Goal: Transaction & Acquisition: Purchase product/service

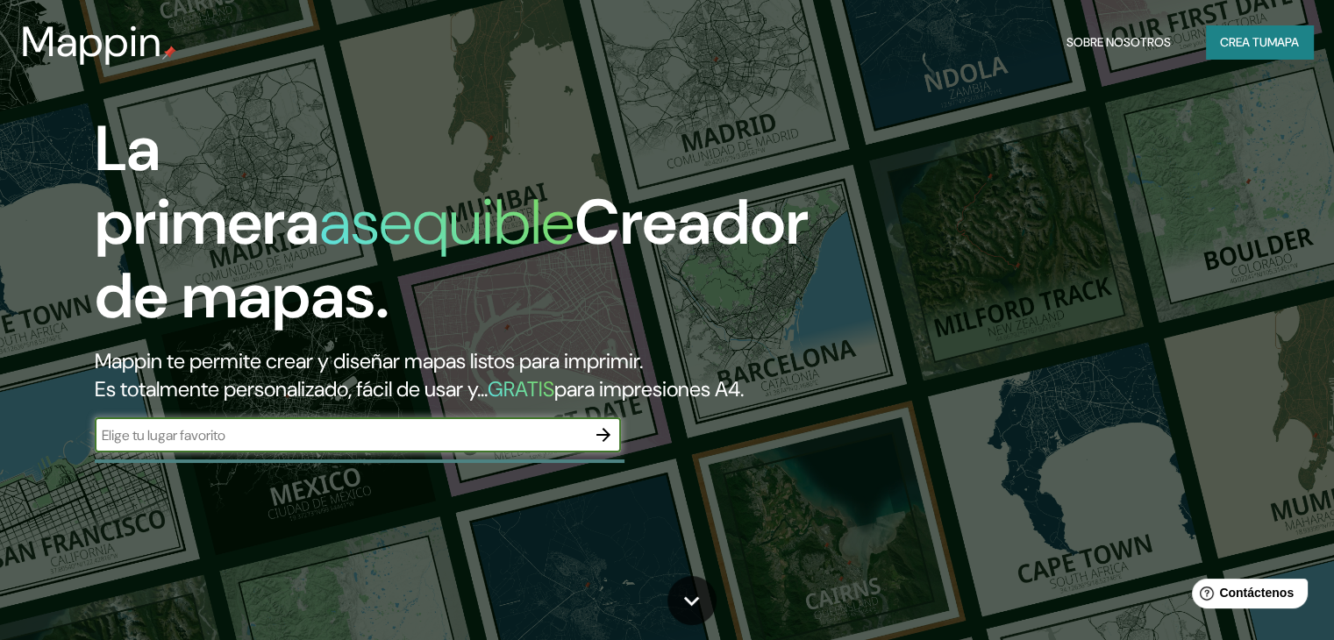
click at [358, 453] on div "​" at bounding box center [358, 435] width 526 height 35
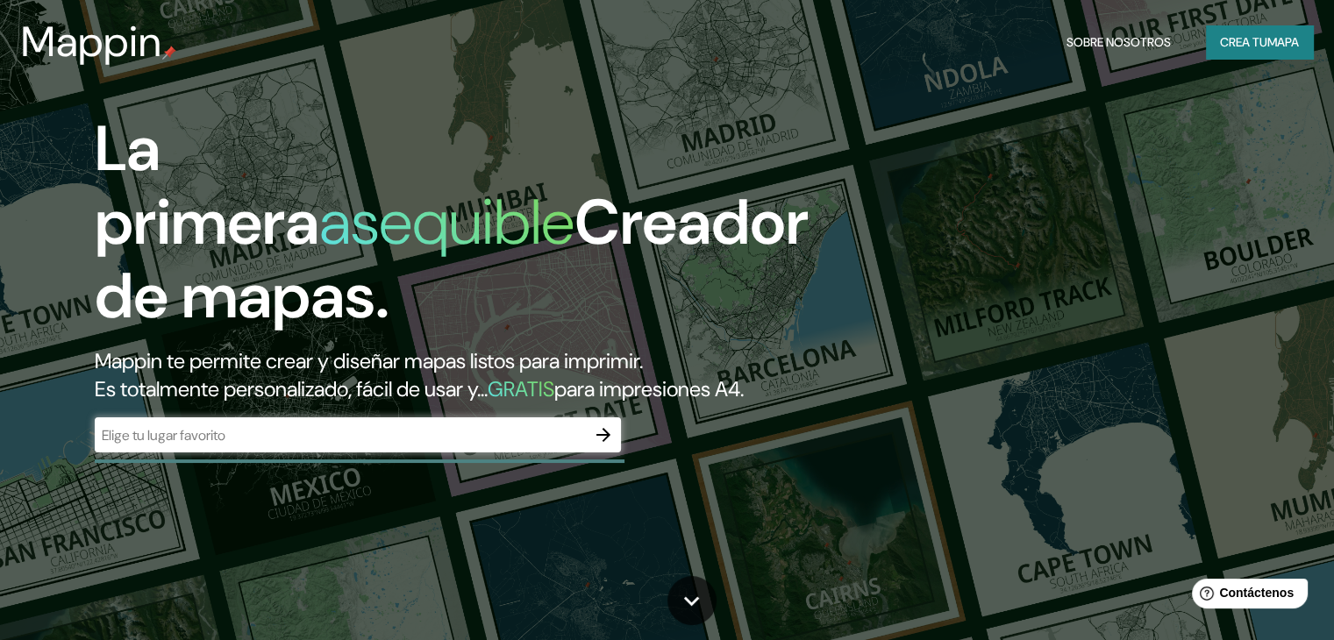
click at [361, 453] on div "​" at bounding box center [358, 435] width 526 height 35
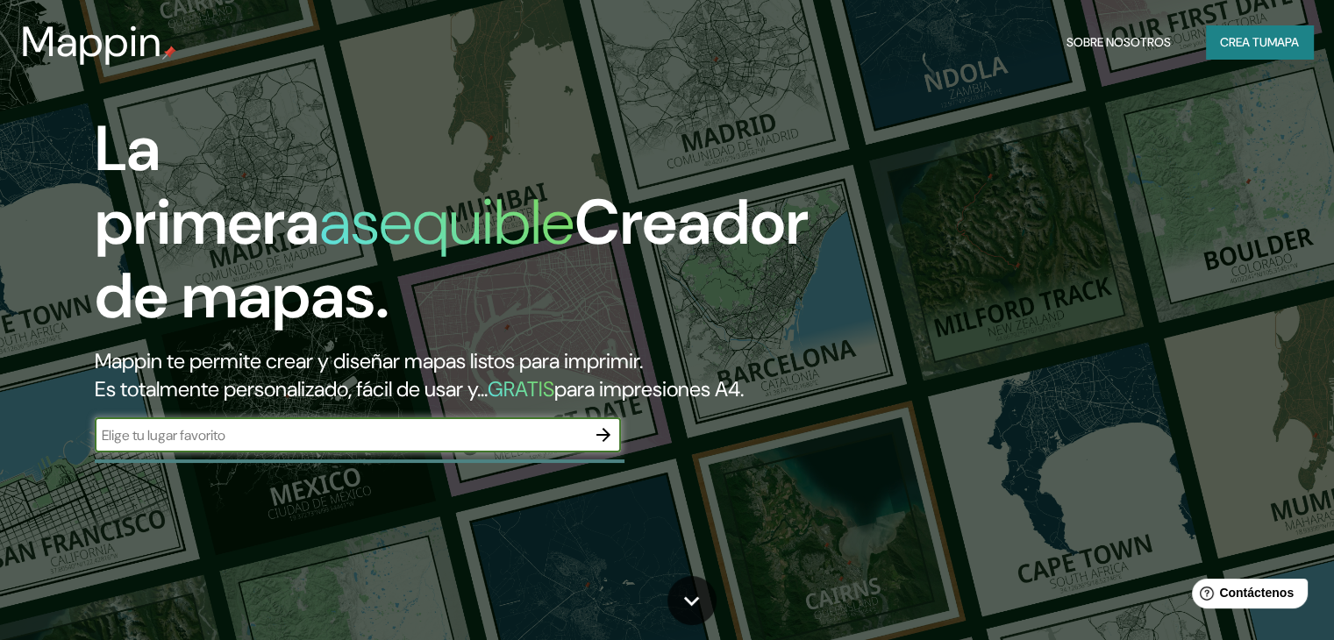
click at [361, 453] on div "​" at bounding box center [358, 435] width 526 height 35
click at [594, 446] on icon "button" at bounding box center [603, 435] width 21 height 21
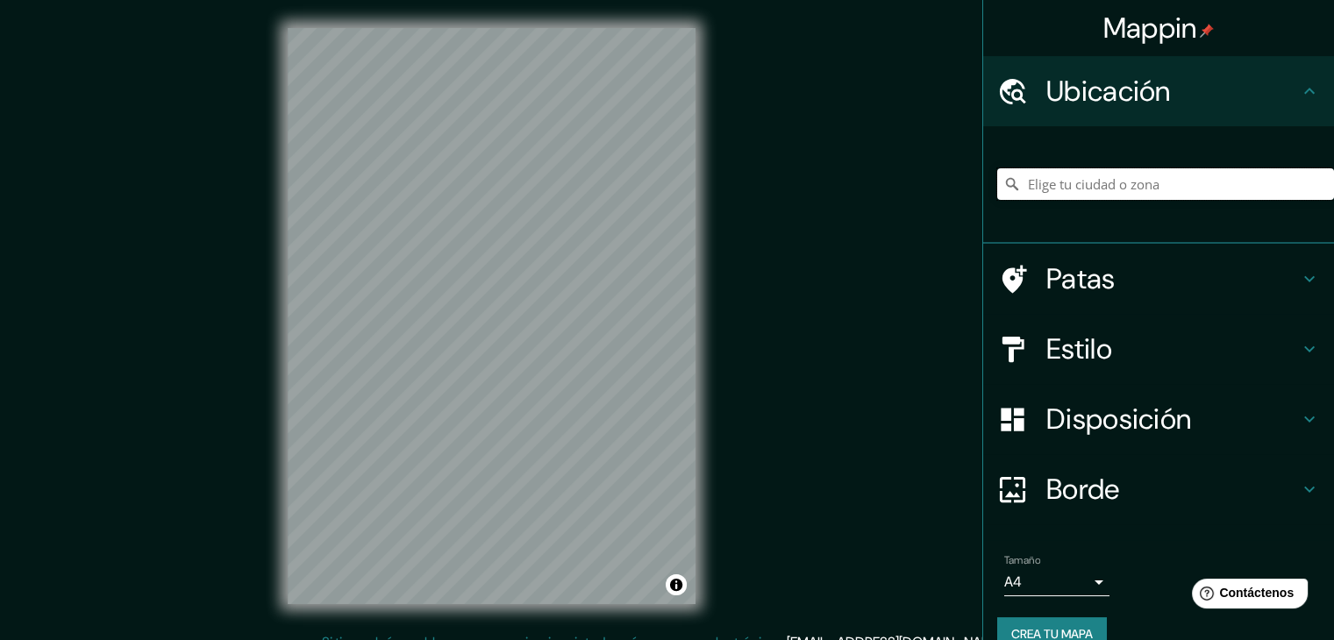
click at [1053, 193] on input "Elige tu ciudad o zona" at bounding box center [1165, 184] width 337 height 32
type input "Calle Los Pinos, Lima, Provincia de Lima, Perú"
click at [711, 312] on div "© Mapbox © OpenStreetMap Improve this map" at bounding box center [492, 316] width 464 height 633
click at [696, 406] on div "© Mapbox © OpenStreetMap Improve this map" at bounding box center [492, 316] width 464 height 633
click at [1313, 183] on icon "Claro" at bounding box center [1320, 184] width 14 height 14
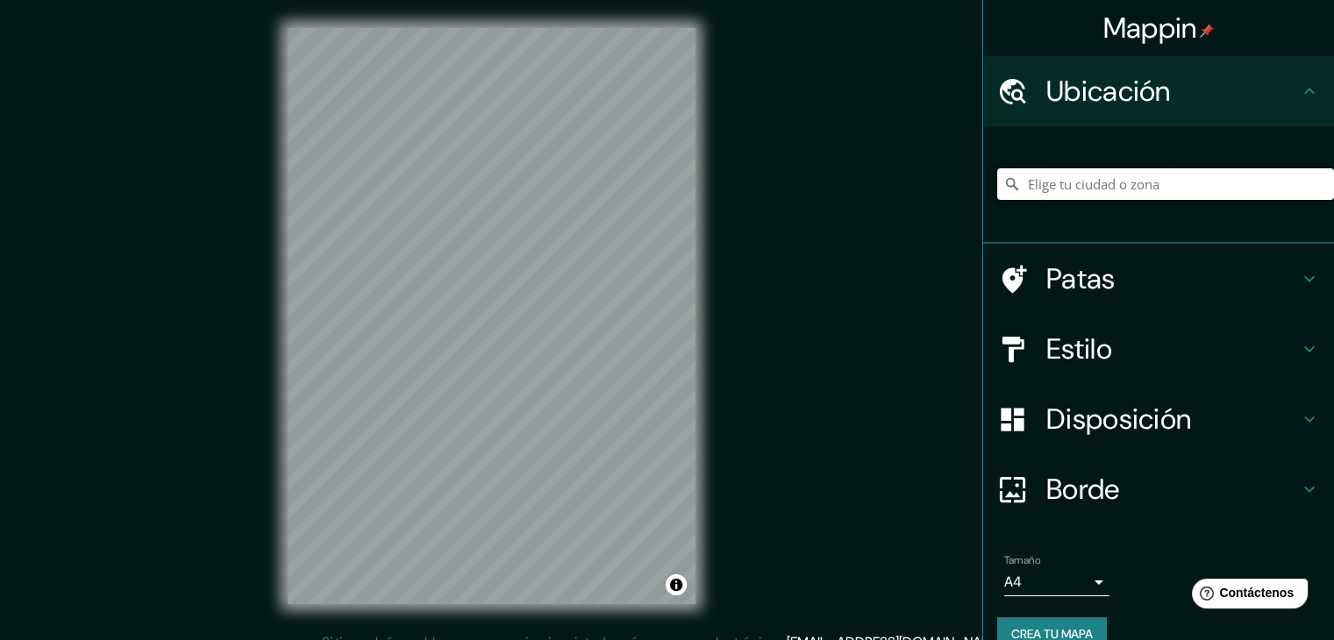
click at [1228, 194] on input "Elige tu ciudad o zona" at bounding box center [1165, 184] width 337 height 32
paste input "11°54'38.1"S"
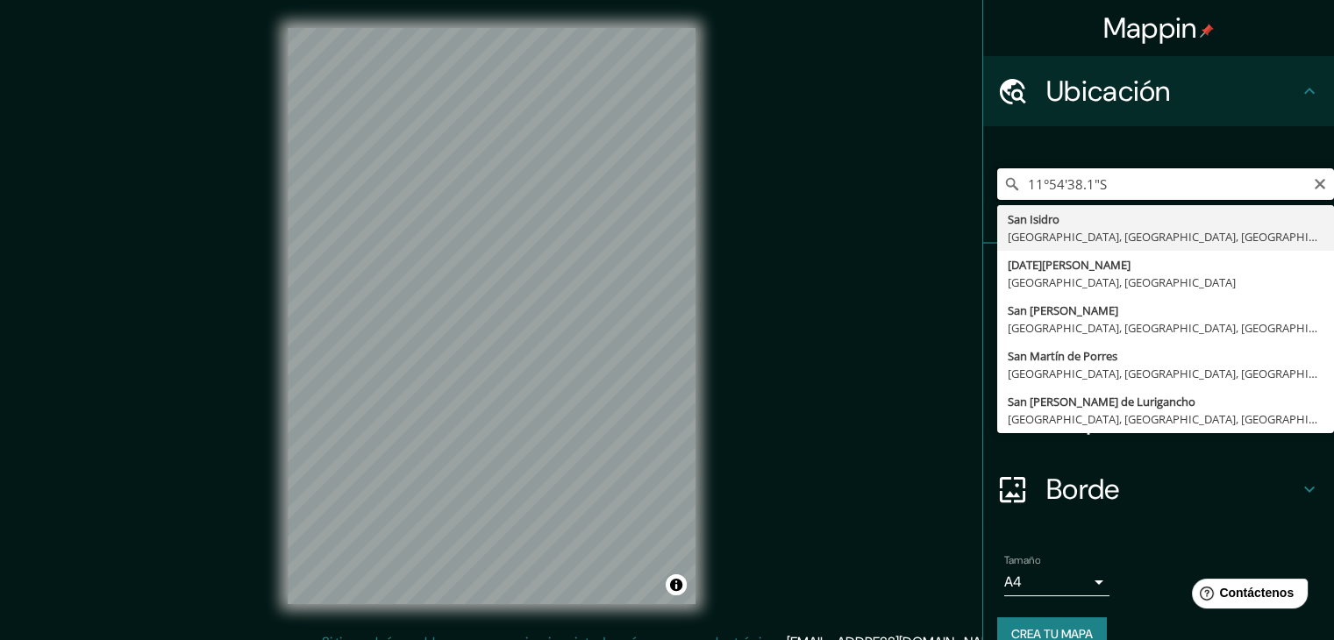
click at [1133, 189] on input "11°54'38.1"S" at bounding box center [1165, 184] width 337 height 32
paste input "77°03'16.5"W"
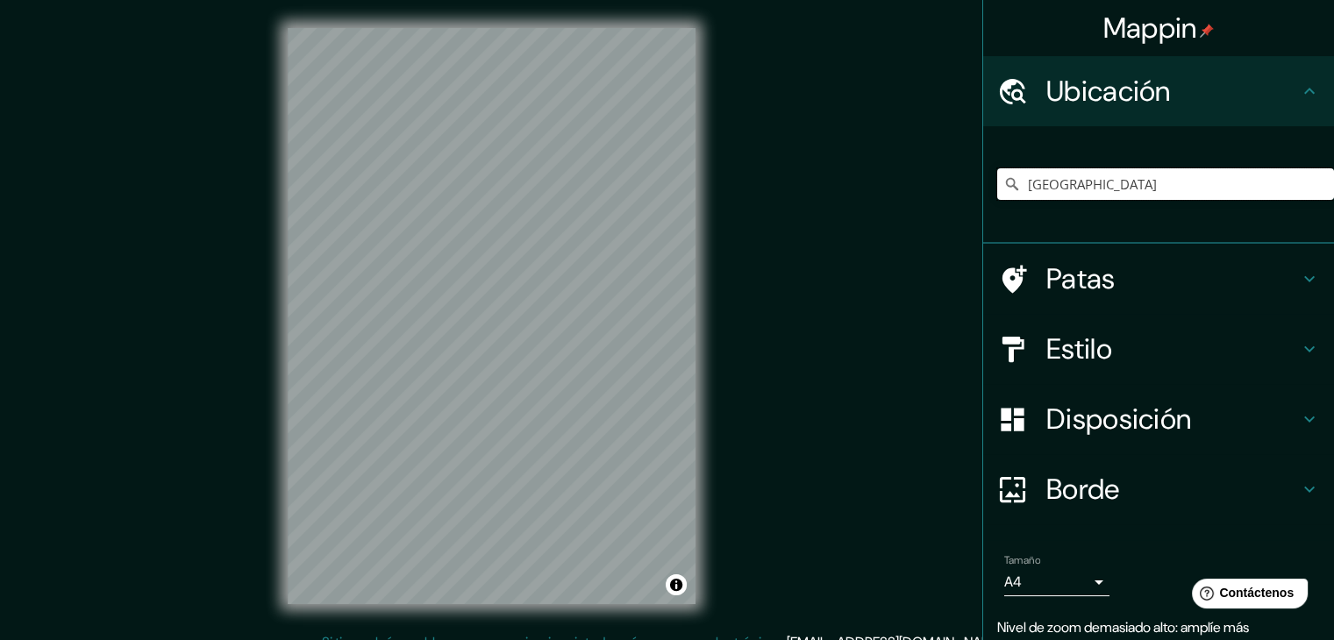
type input "Venezuela"
click at [853, 50] on div "Mappin Ubicación Venezuela Venezuela Región Callao Perú Departamento de Lima Pe…" at bounding box center [667, 330] width 1334 height 661
click at [1105, 271] on h4 "Patas" at bounding box center [1173, 278] width 253 height 35
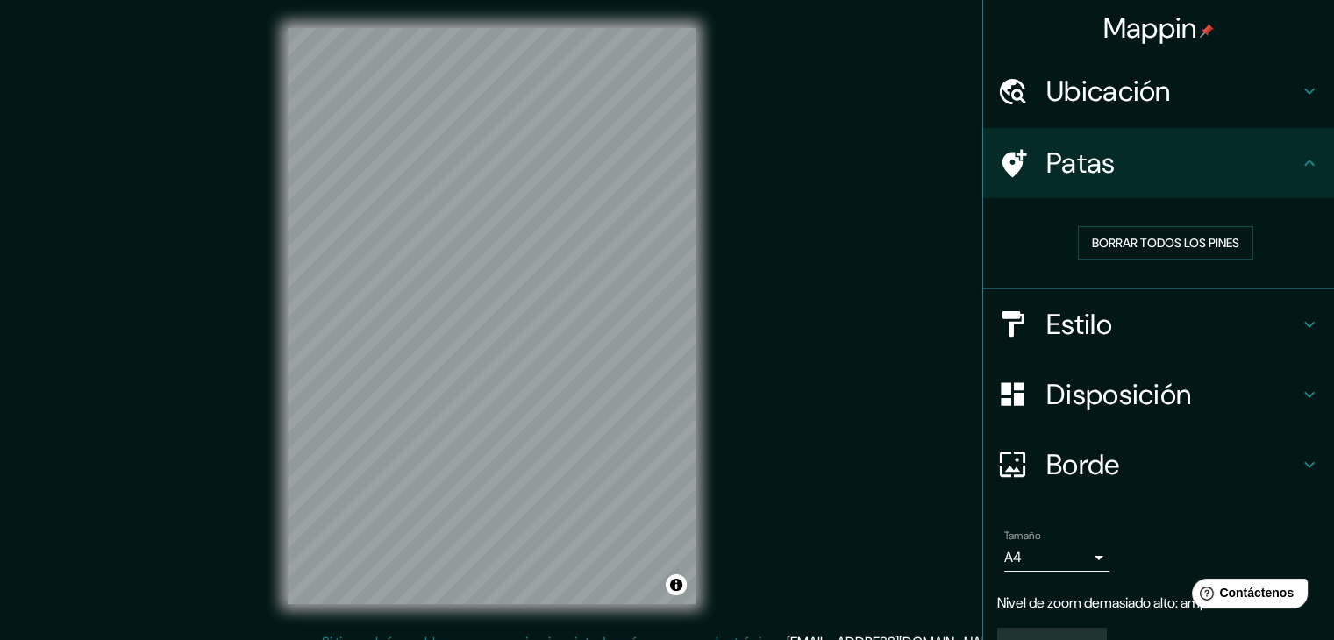
click at [1077, 173] on font "Patas" at bounding box center [1081, 163] width 69 height 37
click at [1303, 154] on icon at bounding box center [1309, 163] width 21 height 21
click at [1116, 161] on h4 "Patas" at bounding box center [1173, 163] width 253 height 35
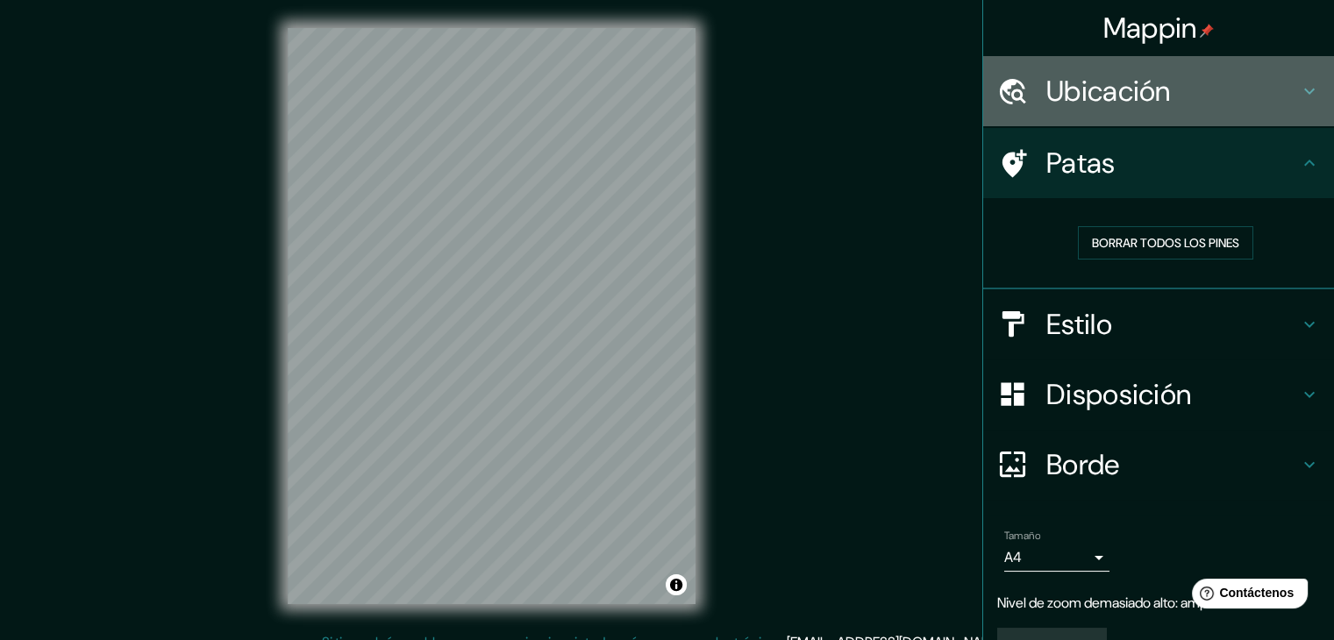
click at [1256, 104] on h4 "Ubicación" at bounding box center [1173, 91] width 253 height 35
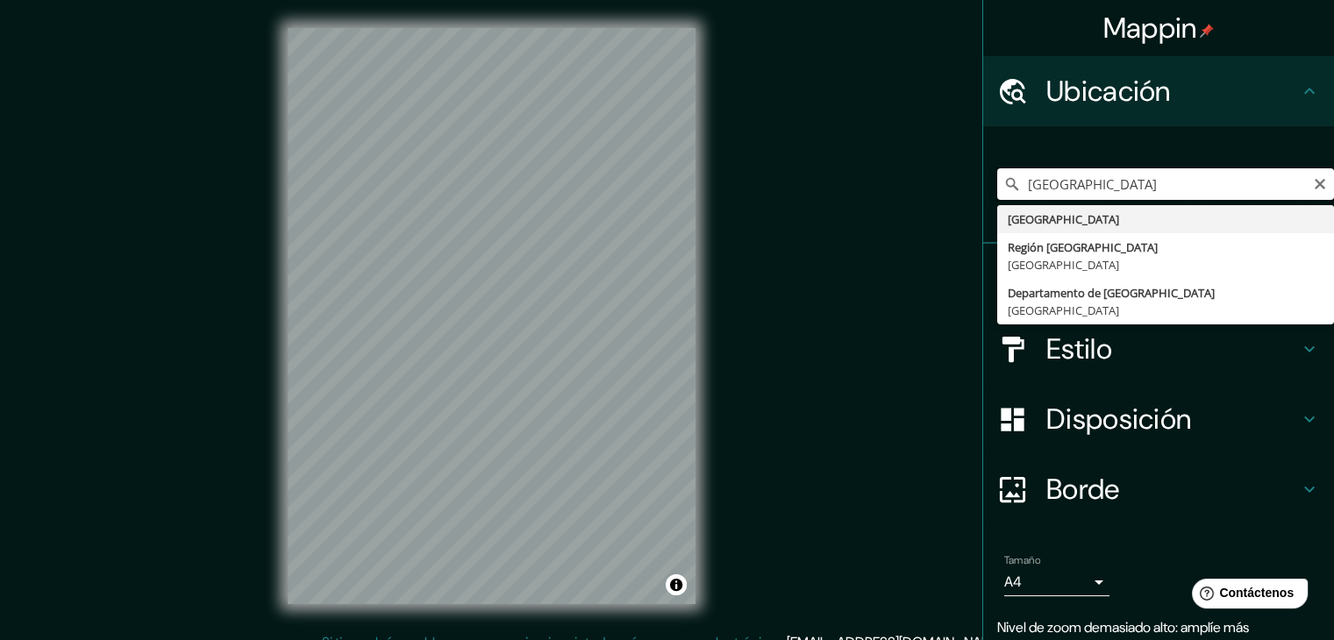
drag, startPoint x: 1118, startPoint y: 190, endPoint x: 888, endPoint y: 204, distance: 230.2
click at [888, 204] on div "Mappin Ubicación Venezuela Venezuela Región Callao Perú Departamento de Lima Pe…" at bounding box center [667, 330] width 1334 height 661
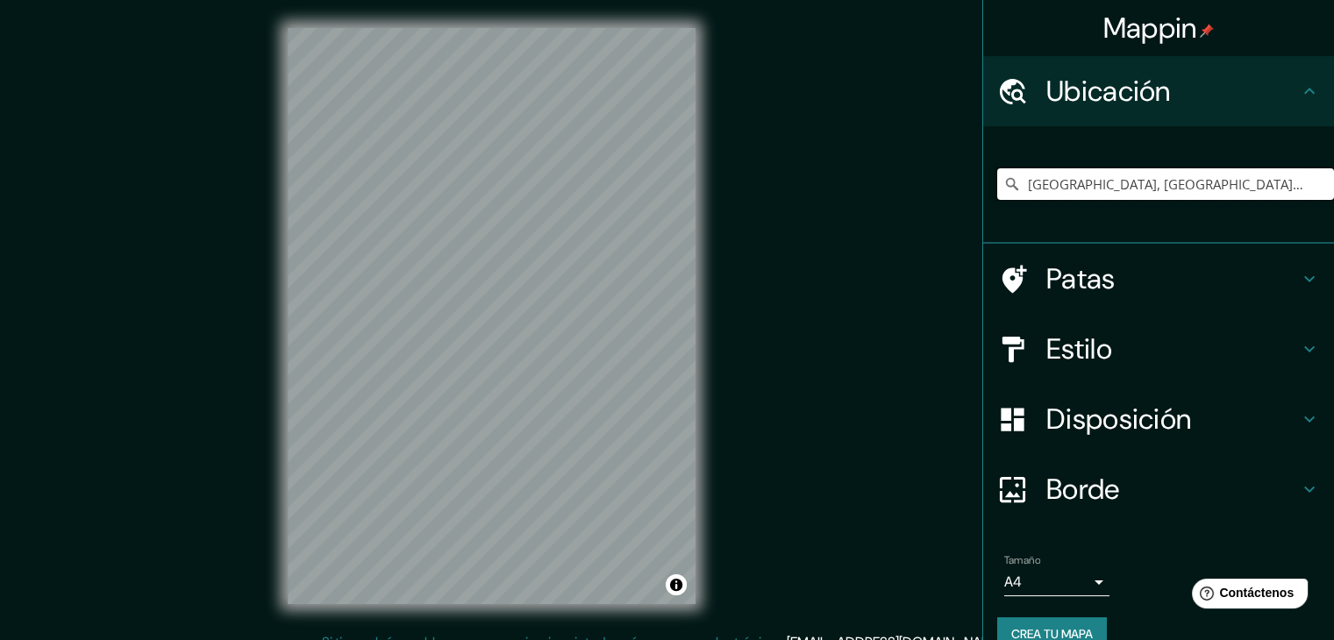
type input "Calle Trapiche, Santa Rosa, Provincia de Lima, Perú"
click at [1121, 361] on h4 "Estilo" at bounding box center [1173, 349] width 253 height 35
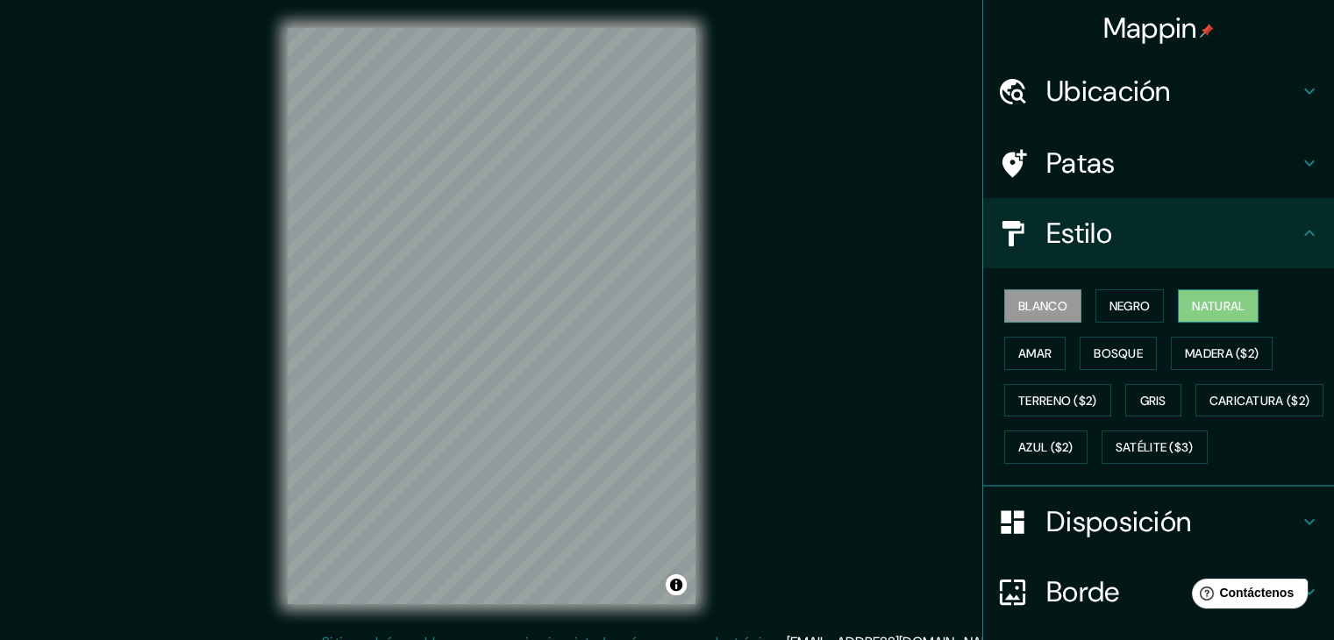
click at [1201, 299] on font "Natural" at bounding box center [1218, 306] width 53 height 16
click at [1203, 304] on font "Natural" at bounding box center [1218, 306] width 53 height 16
click at [1050, 353] on button "Amar" at bounding box center [1035, 353] width 61 height 33
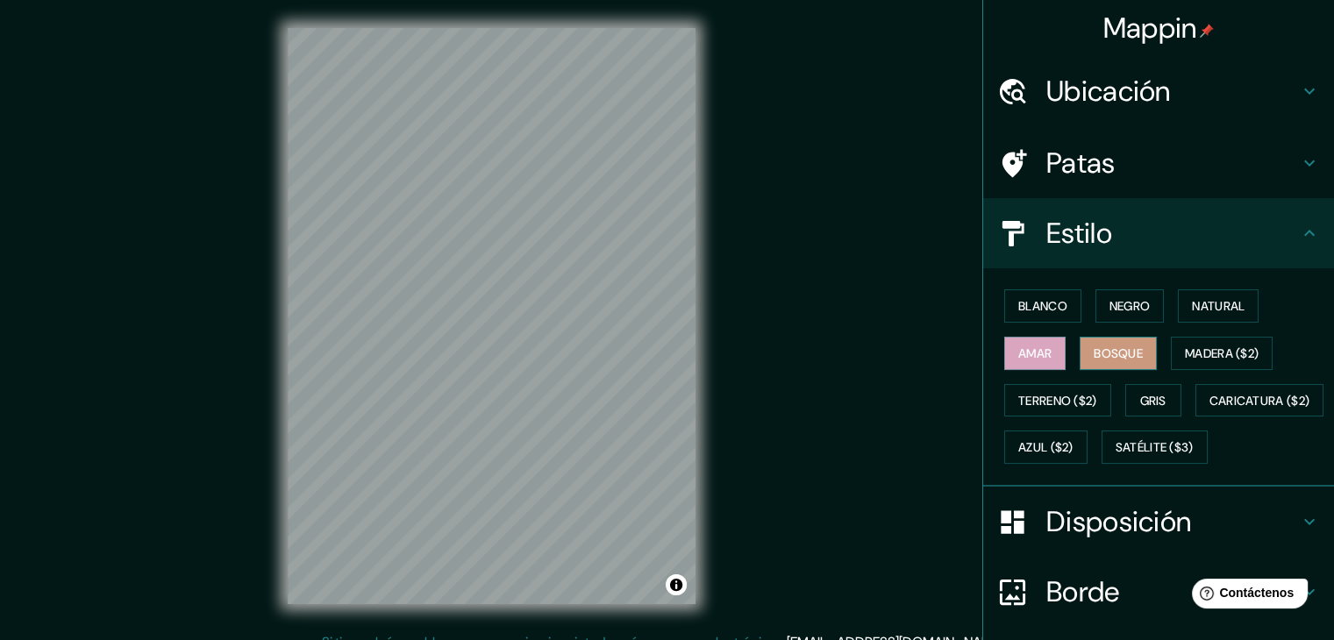
click at [1105, 359] on font "Bosque" at bounding box center [1118, 354] width 49 height 16
click at [1194, 361] on font "Madera ($2)" at bounding box center [1222, 353] width 74 height 23
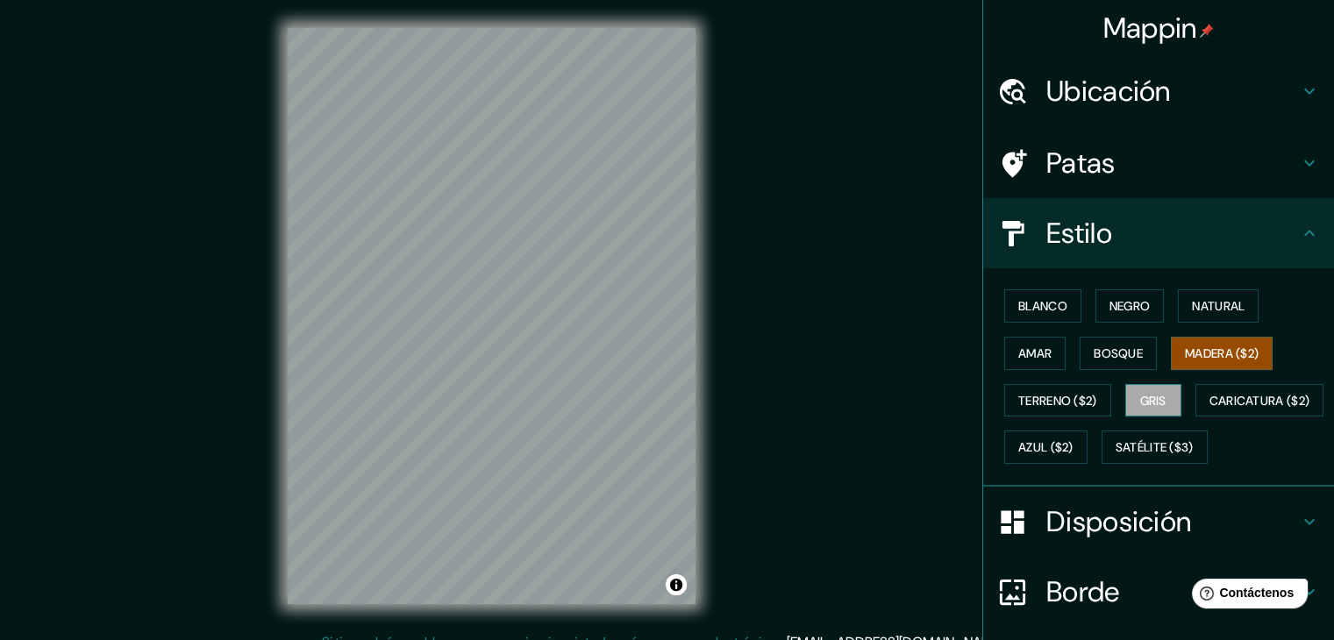
click at [1165, 404] on button "Gris" at bounding box center [1154, 400] width 56 height 33
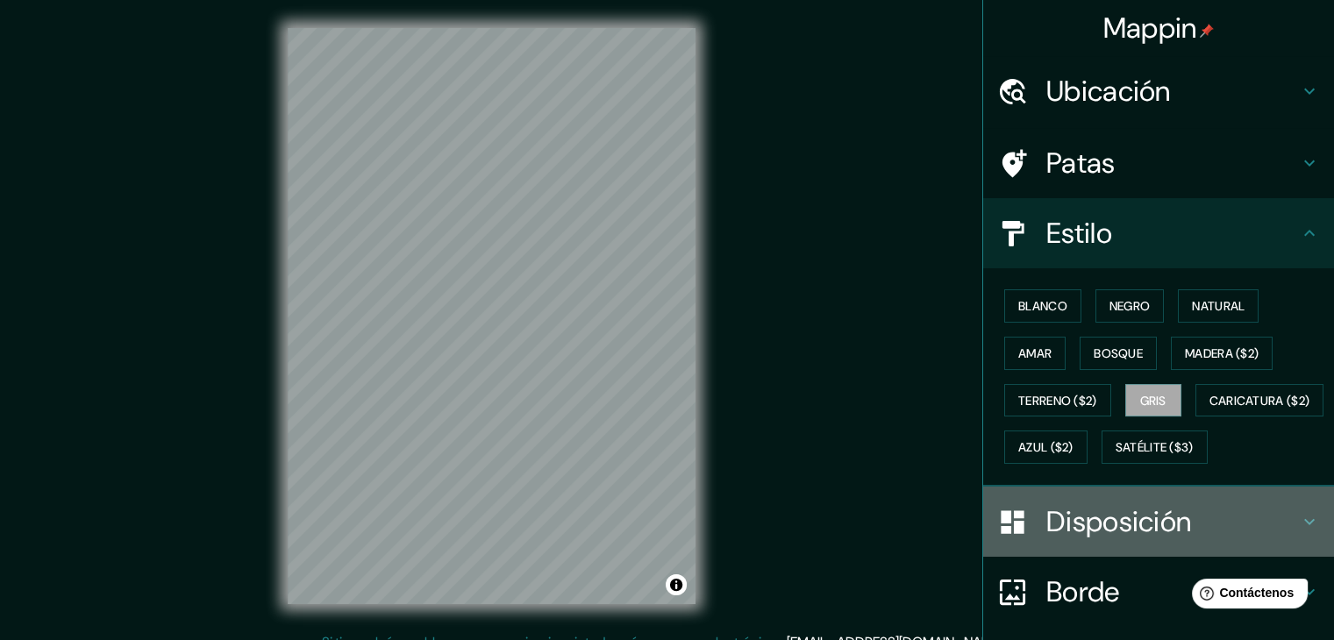
click at [1149, 540] on font "Disposición" at bounding box center [1119, 522] width 145 height 37
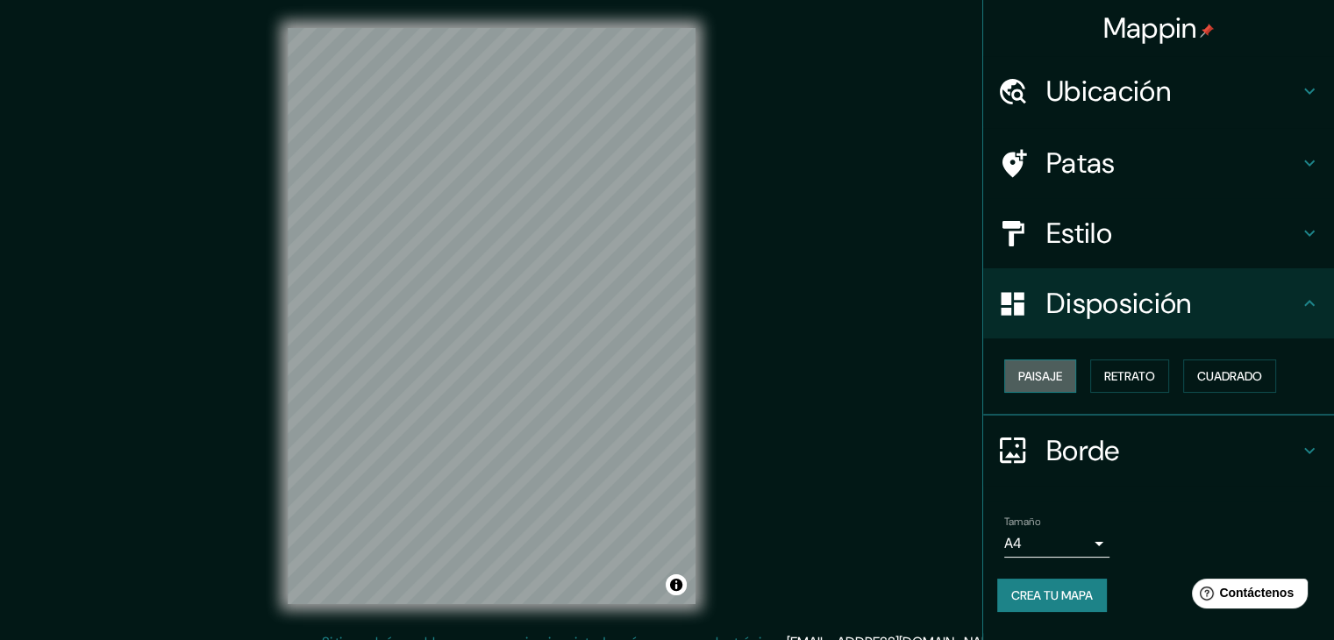
click at [1020, 373] on font "Paisaje" at bounding box center [1041, 376] width 44 height 16
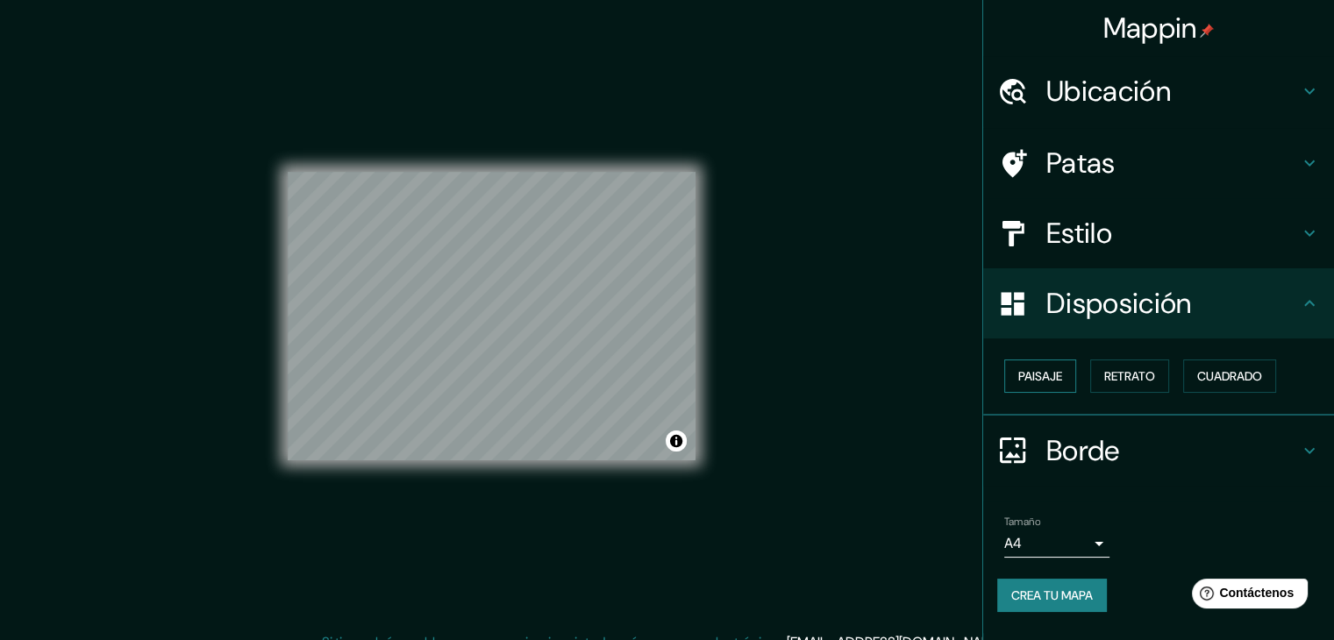
click at [1026, 373] on font "Paisaje" at bounding box center [1041, 376] width 44 height 16
click at [1105, 370] on font "Retrato" at bounding box center [1130, 376] width 51 height 16
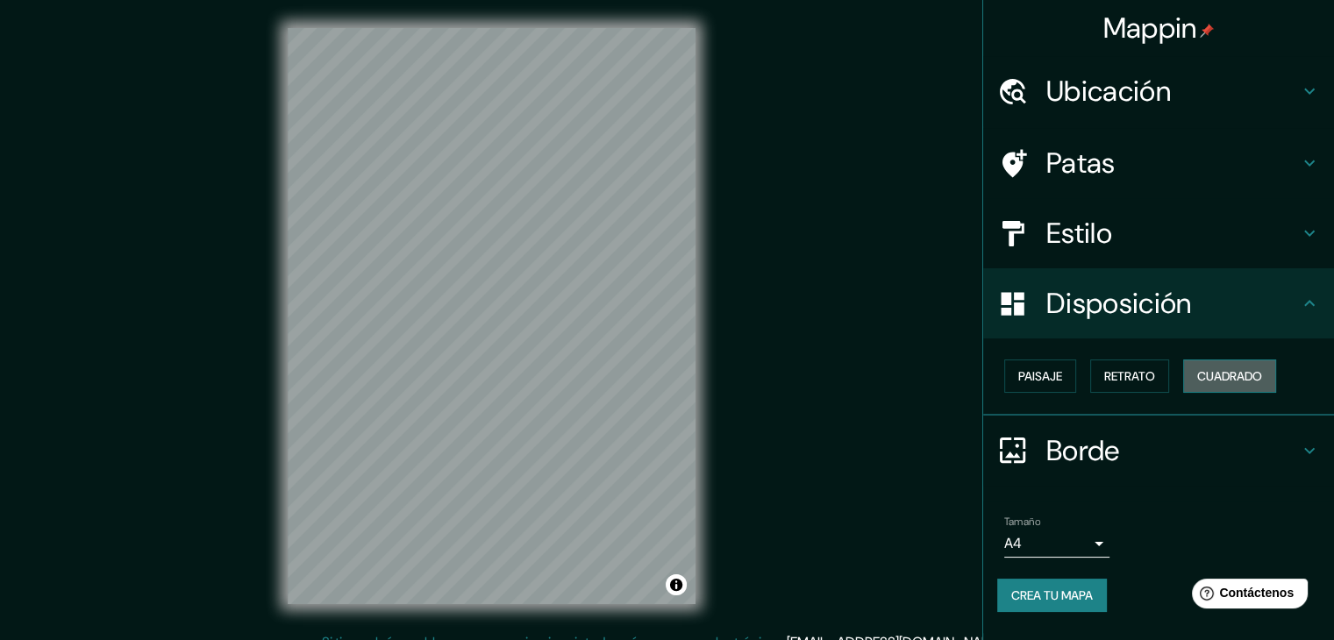
click at [1240, 376] on font "Cuadrado" at bounding box center [1230, 376] width 65 height 16
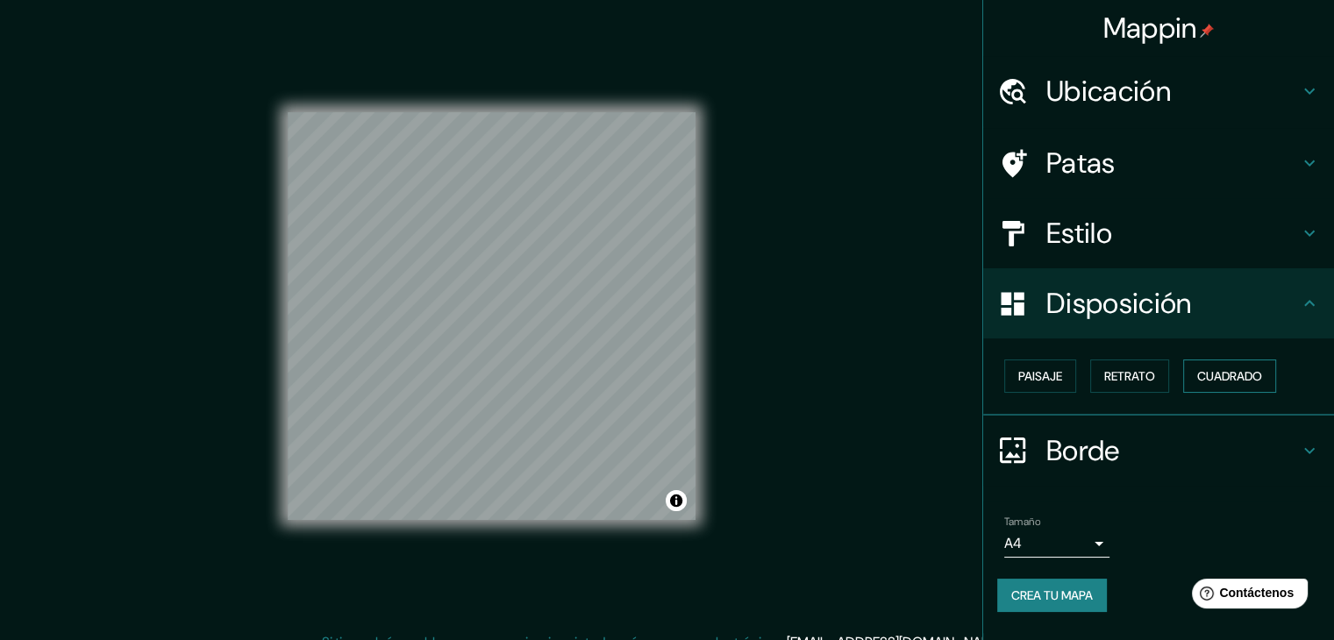
click at [1240, 376] on font "Cuadrado" at bounding box center [1230, 376] width 65 height 16
click at [1117, 382] on font "Retrato" at bounding box center [1130, 376] width 51 height 16
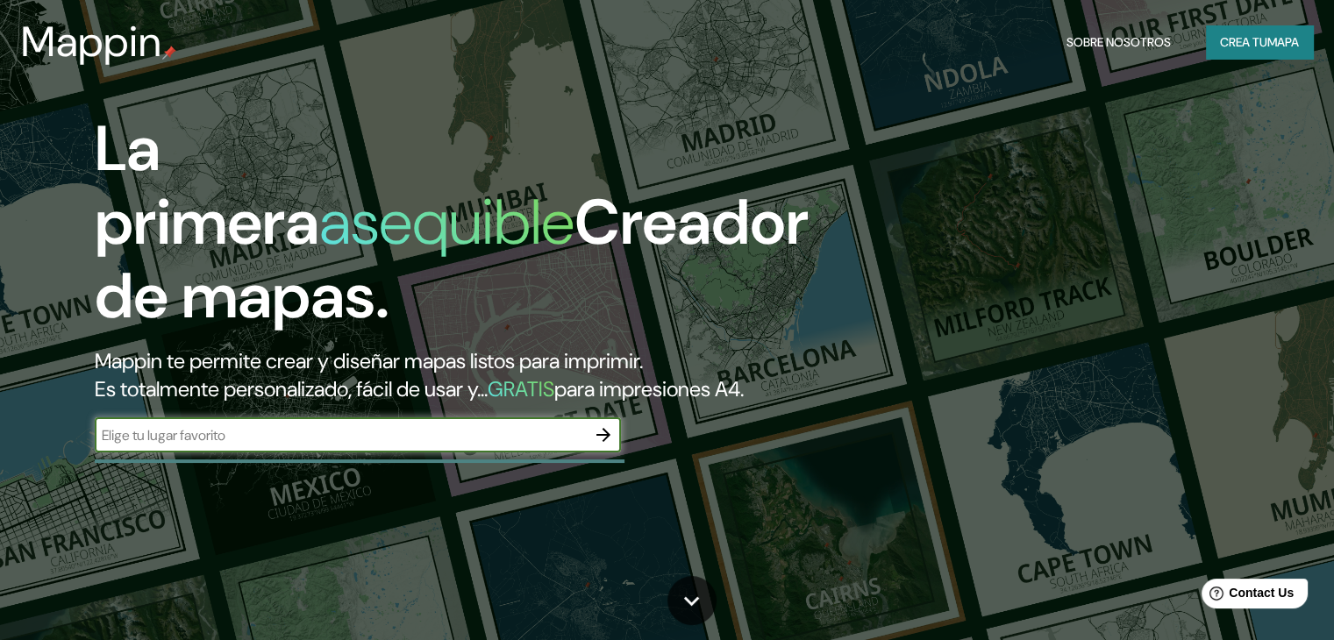
click at [519, 446] on input "text" at bounding box center [340, 435] width 491 height 20
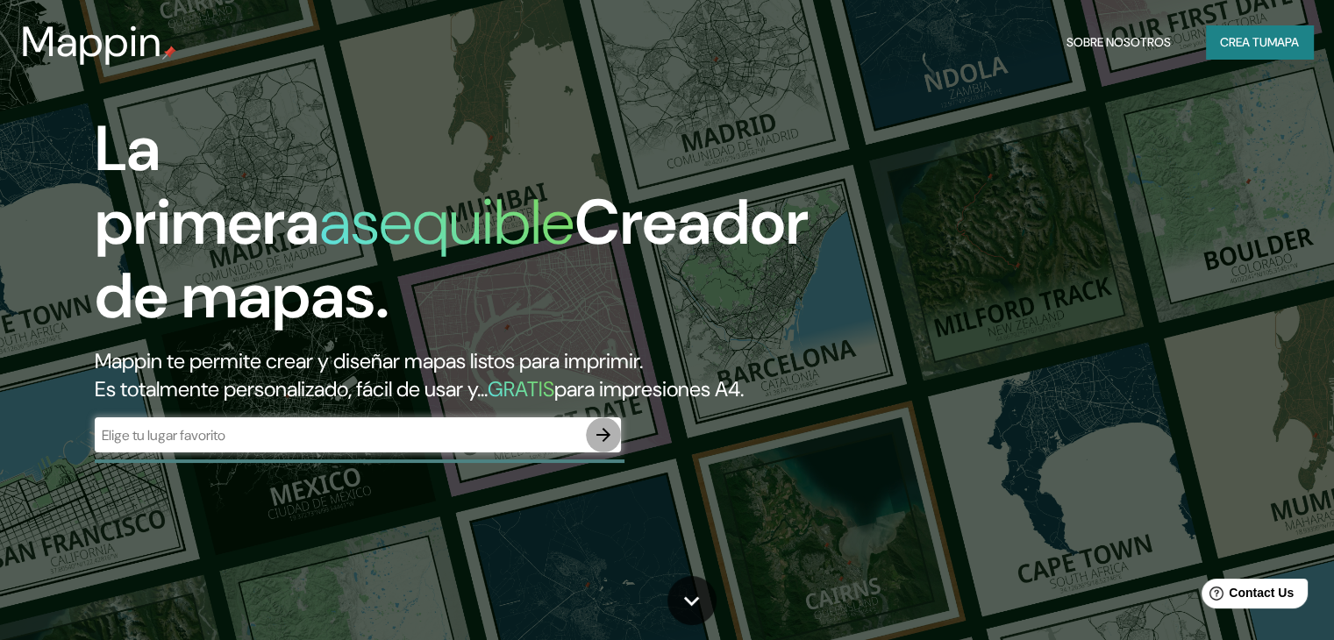
click at [591, 453] on button "button" at bounding box center [603, 435] width 35 height 35
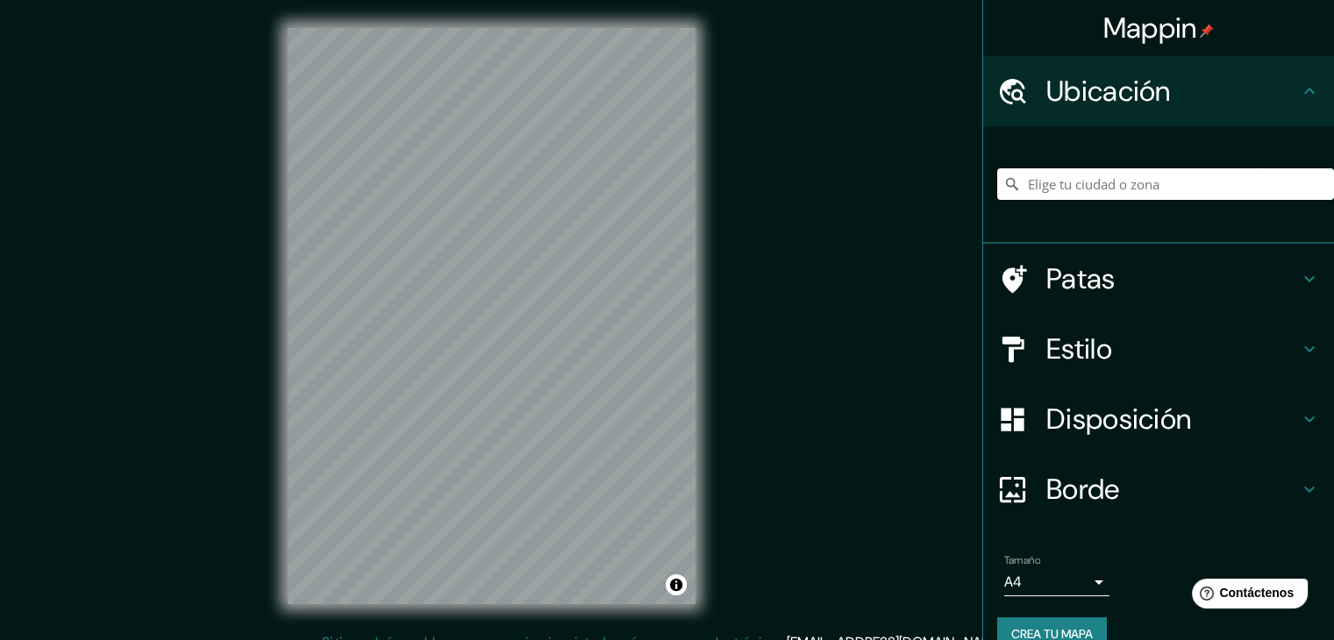
click at [1089, 182] on input "Elige tu ciudad o zona" at bounding box center [1165, 184] width 337 height 32
paste input "-11.910573, -77.054587"
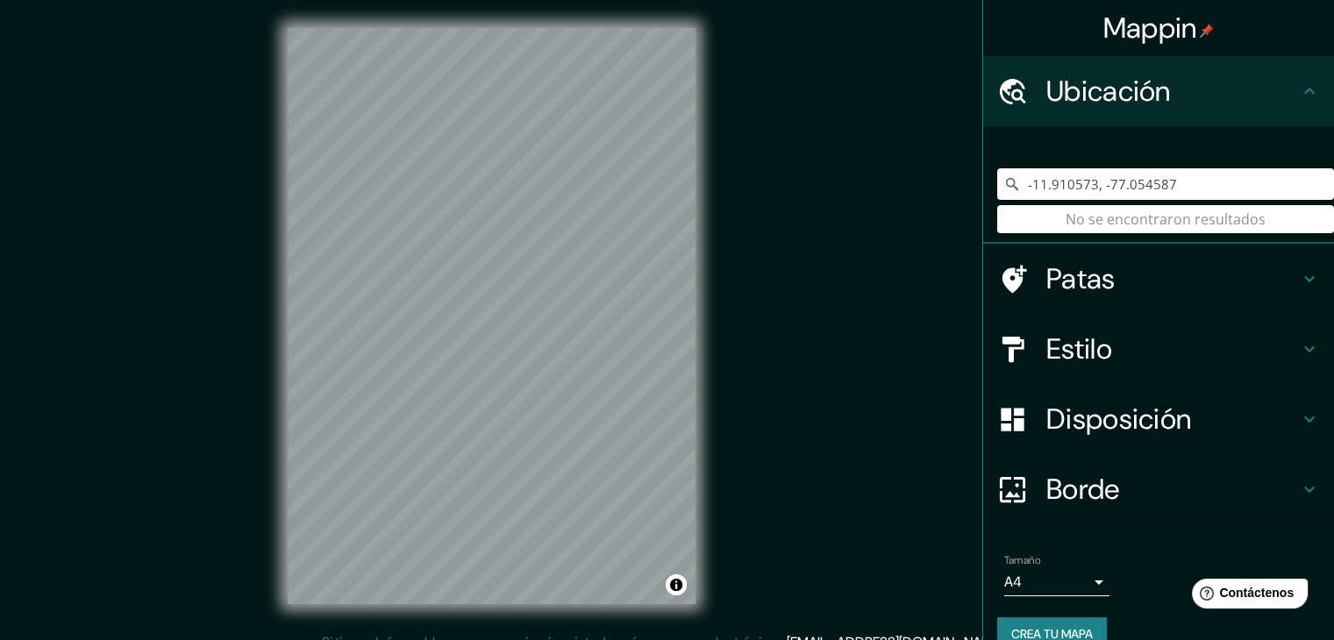
click at [1088, 191] on input "-11.910573, -77.054587" at bounding box center [1165, 184] width 337 height 32
click at [1206, 161] on div "-11.910573 -77.054587 No se encontraron resultados" at bounding box center [1165, 184] width 337 height 88
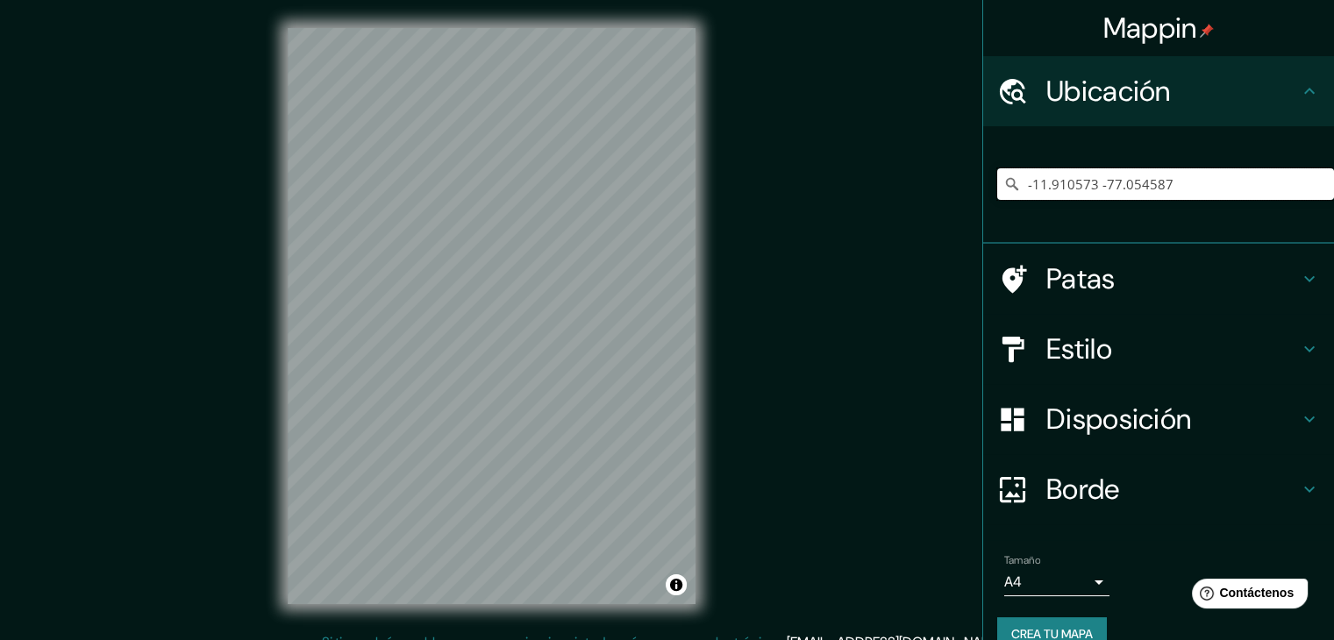
click at [1200, 168] on input "-11.910573 -77.054587" at bounding box center [1165, 184] width 337 height 32
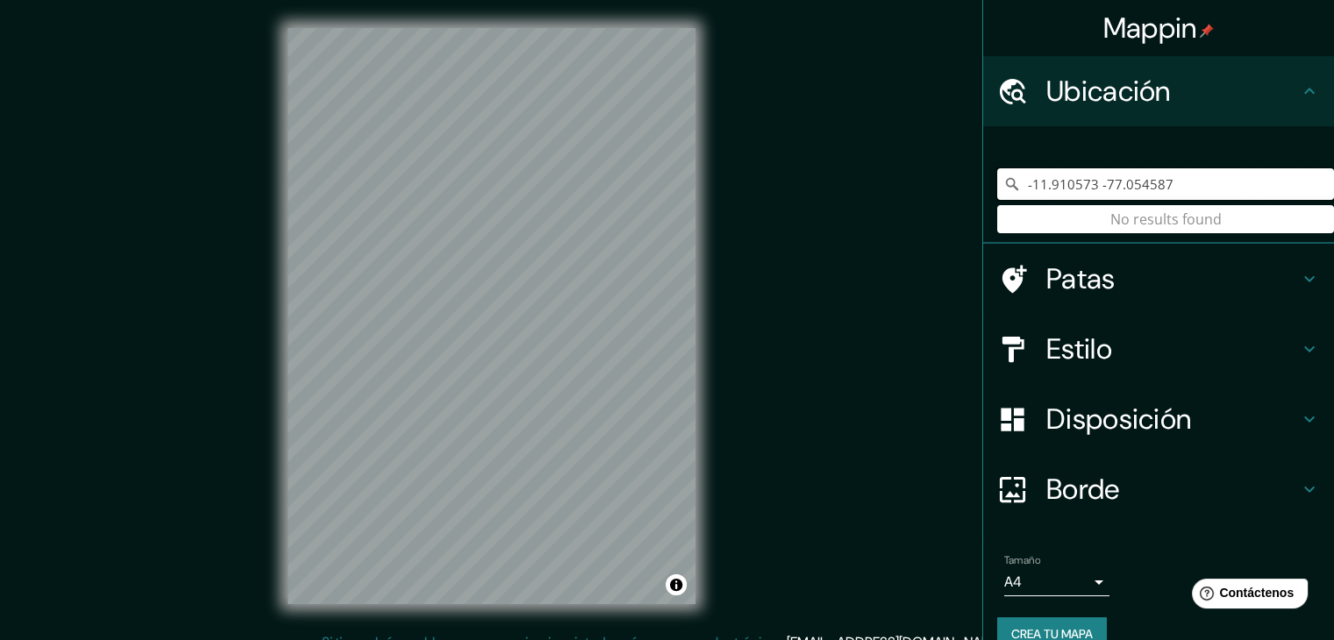
type input "-11.910573 -77.054587"
drag, startPoint x: 1193, startPoint y: 189, endPoint x: 922, endPoint y: 222, distance: 273.1
click at [922, 222] on div "Mappin Ubicación -11.910573 -77.054587 No se encontraron resultados Patas Estil…" at bounding box center [667, 330] width 1334 height 661
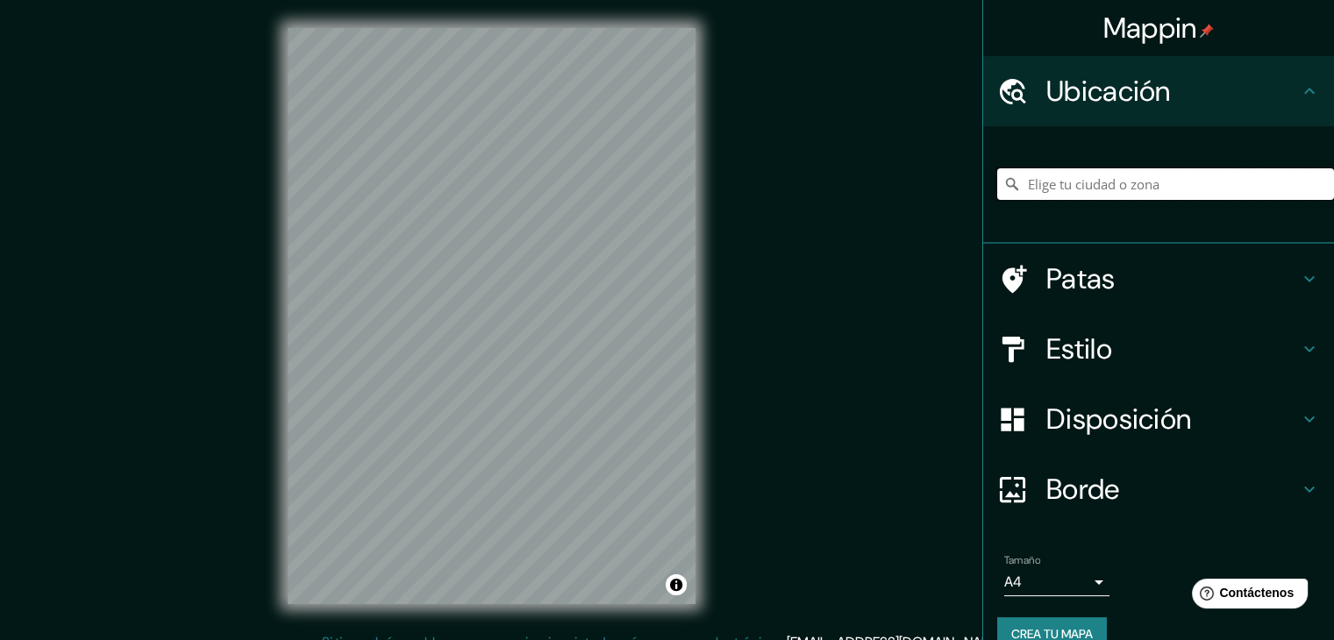
click at [1044, 194] on input "Elige tu ciudad o zona" at bounding box center [1165, 184] width 337 height 32
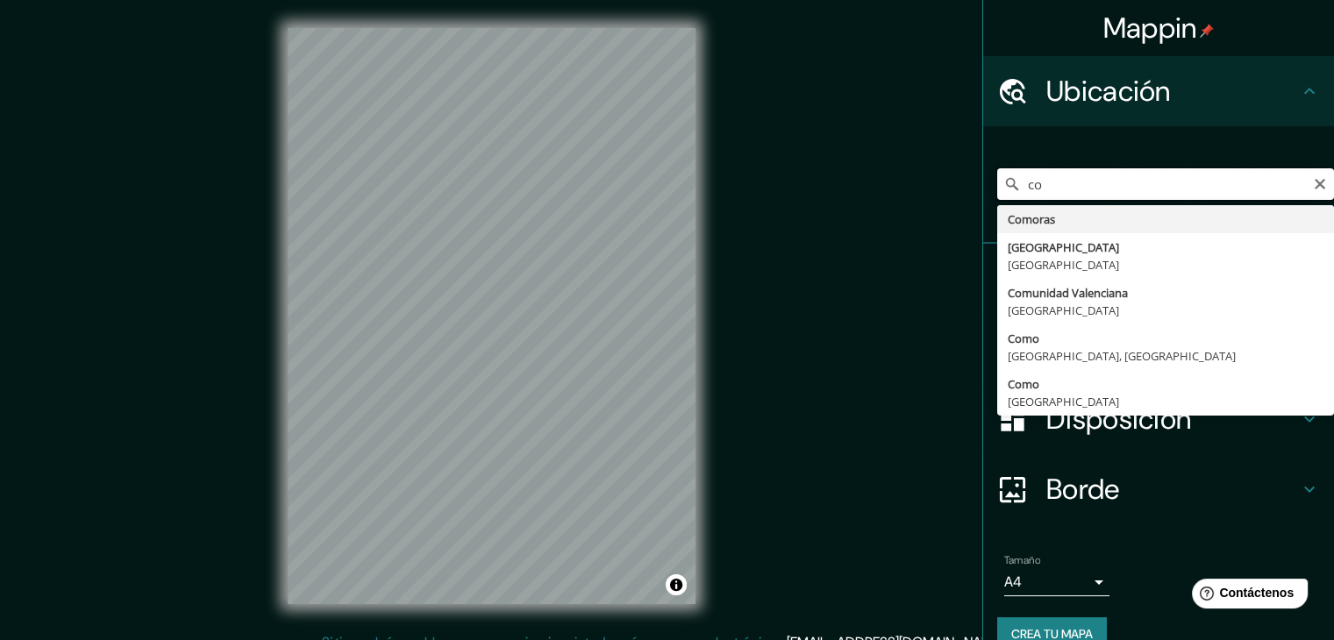
type input "c"
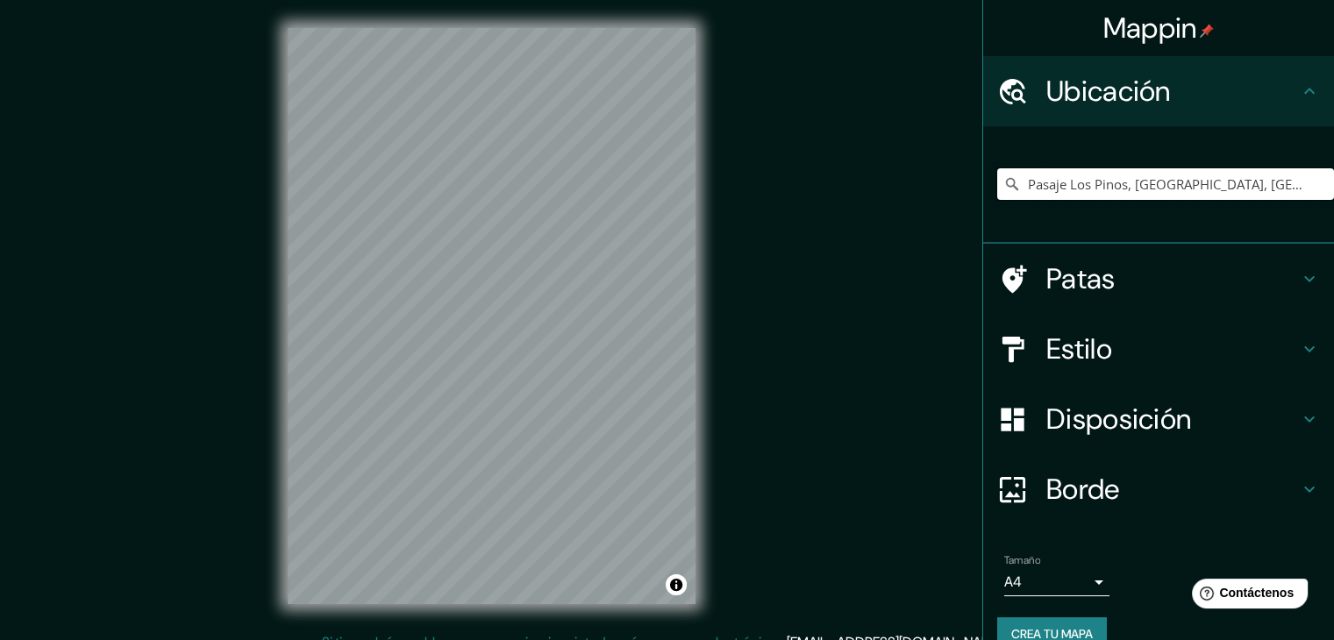
type input "Pasaje Los Pinos, [GEOGRAPHIC_DATA], [GEOGRAPHIC_DATA], [GEOGRAPHIC_DATA]"
click at [1035, 590] on body "Mappin Ubicación Pasaje [GEOGRAPHIC_DATA], [GEOGRAPHIC_DATA], [GEOGRAPHIC_DATA]…" at bounding box center [667, 320] width 1334 height 640
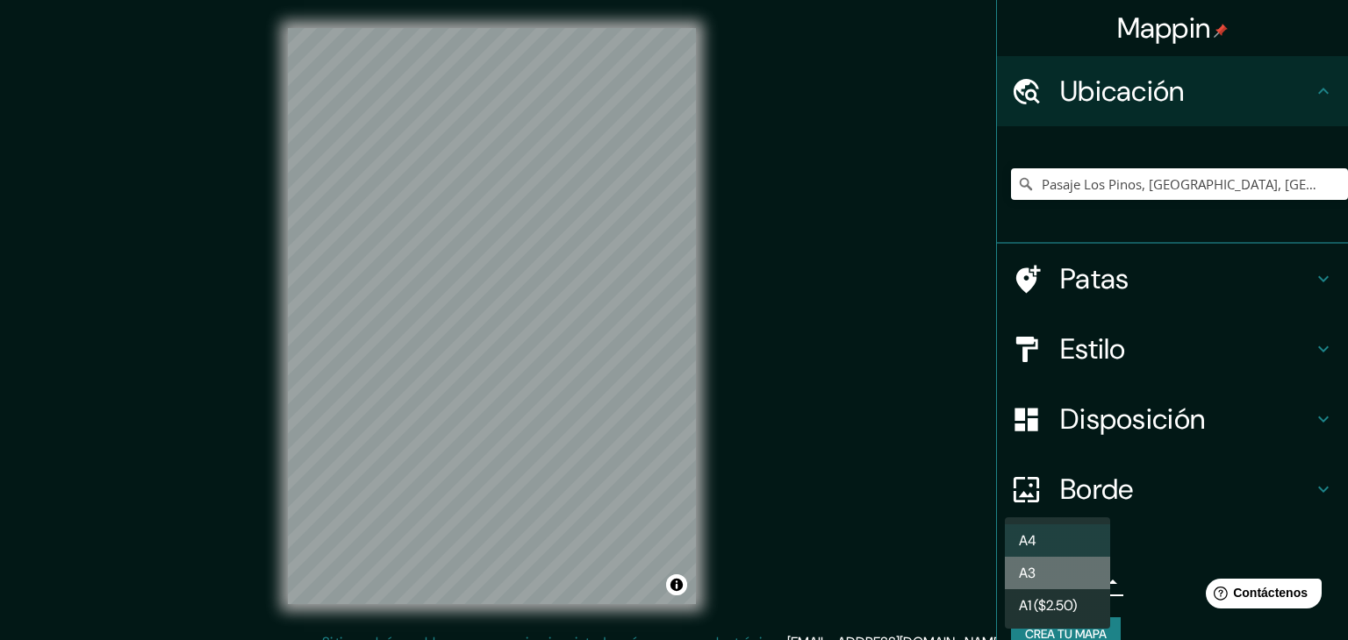
click at [1071, 581] on li "A3" at bounding box center [1057, 573] width 105 height 32
type input "a4"
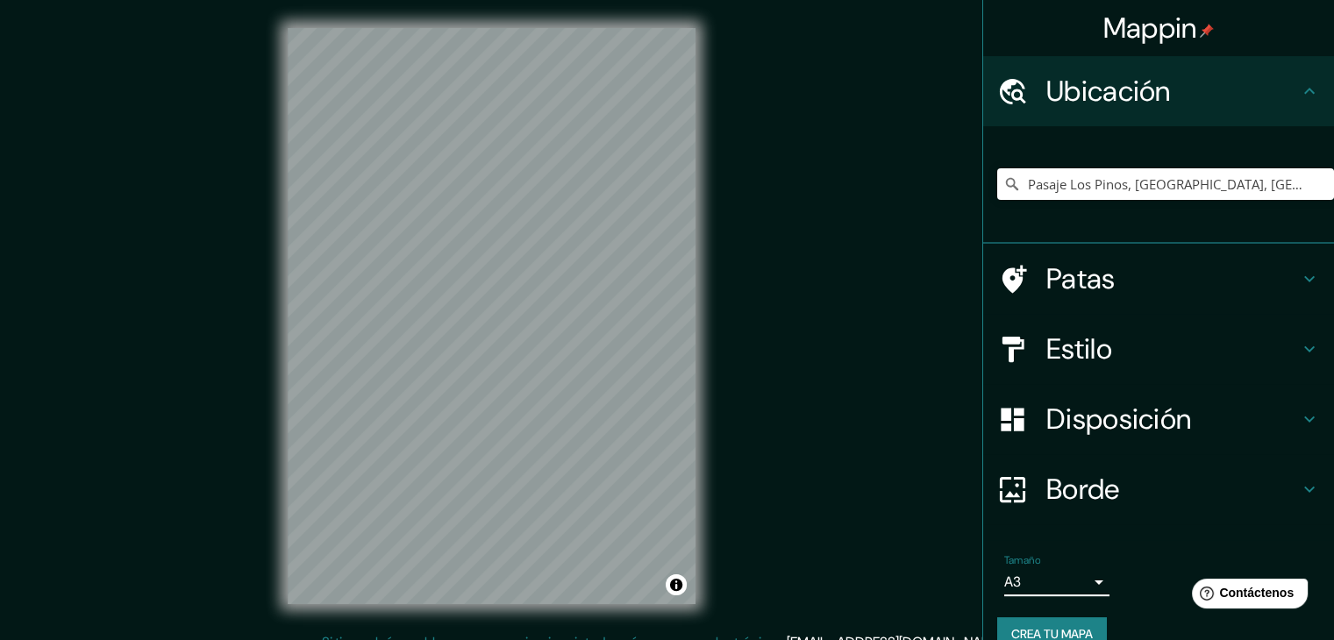
click at [1137, 487] on h4 "Borde" at bounding box center [1173, 489] width 253 height 35
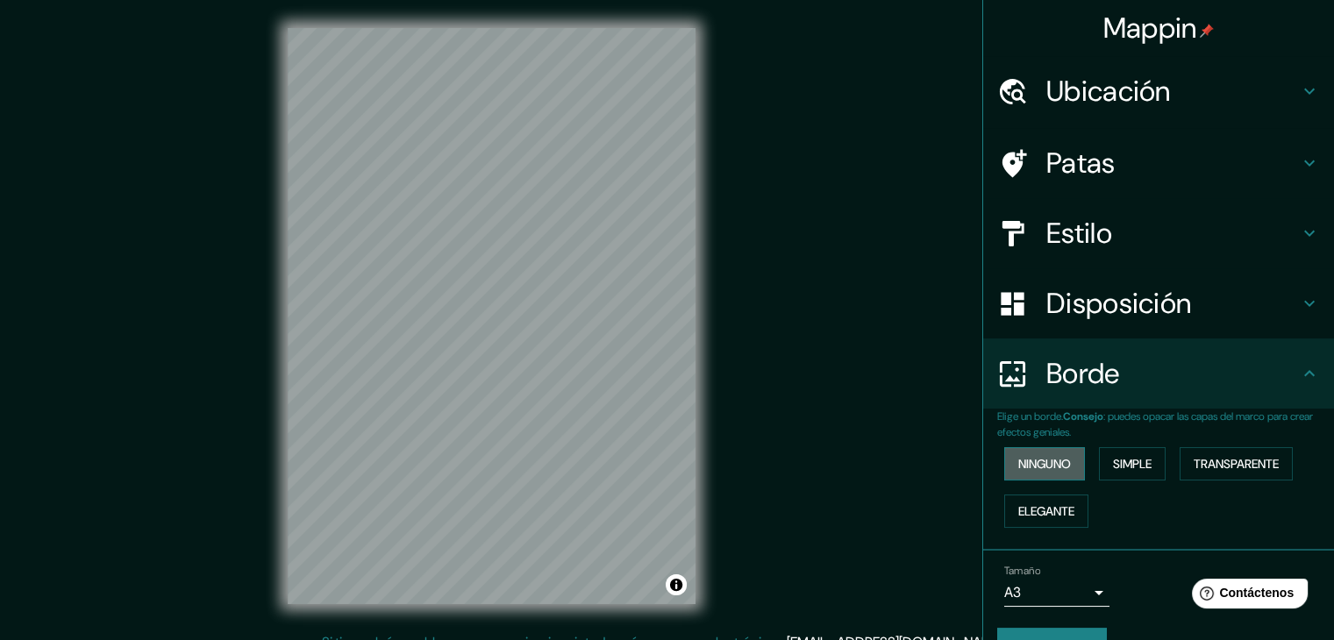
click at [1023, 463] on font "Ninguno" at bounding box center [1045, 464] width 53 height 16
click at [1026, 471] on font "Ninguno" at bounding box center [1045, 464] width 53 height 23
click at [1130, 479] on button "Simple" at bounding box center [1132, 463] width 67 height 33
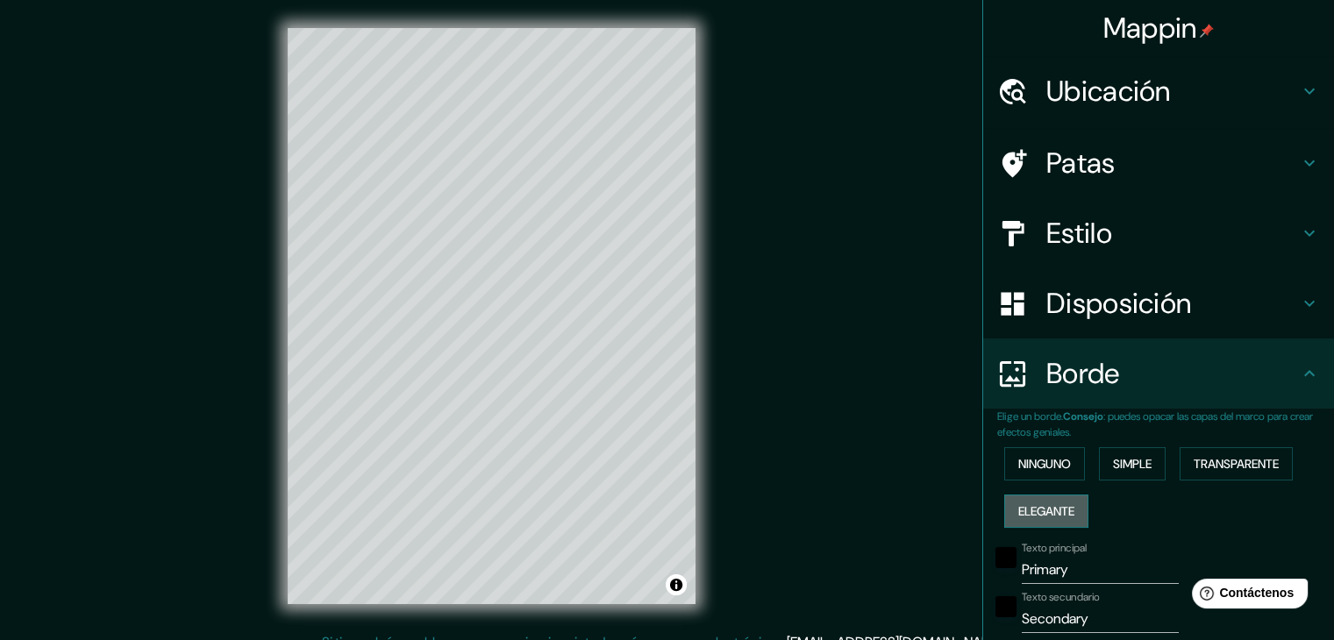
click at [1045, 500] on font "Elegante" at bounding box center [1047, 511] width 56 height 23
click at [1113, 467] on font "Simple" at bounding box center [1132, 464] width 39 height 16
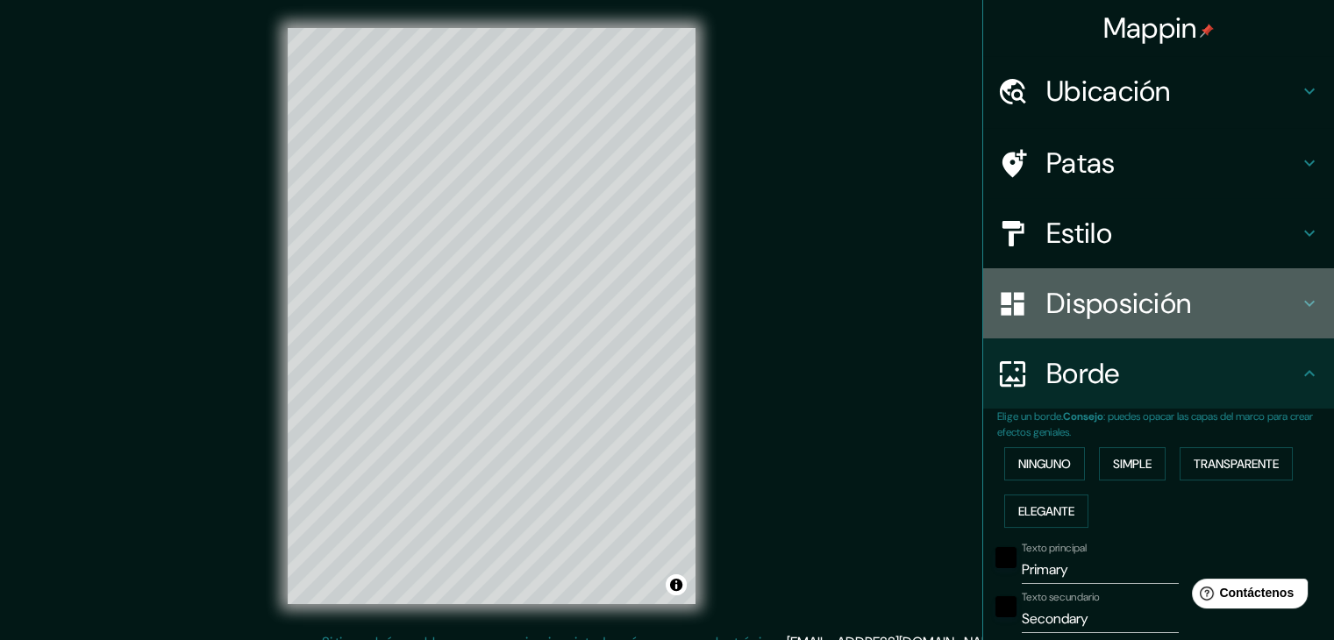
click at [1051, 307] on font "Disposición" at bounding box center [1119, 303] width 145 height 37
type input "37"
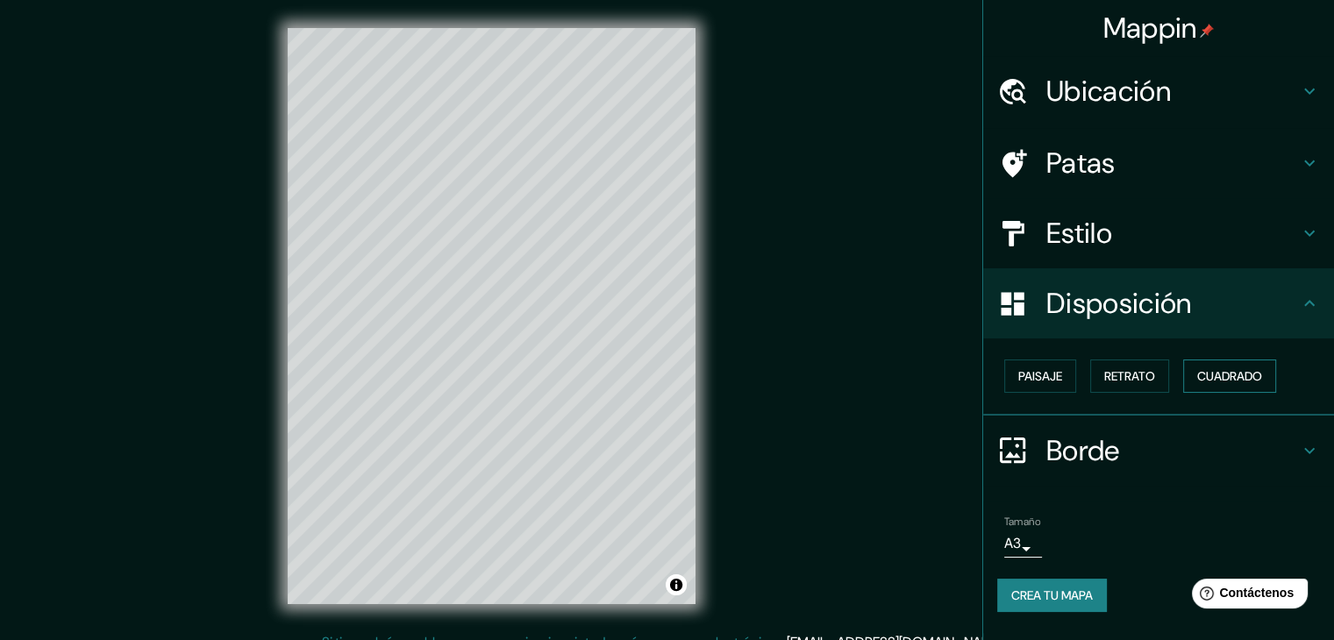
click at [1233, 387] on button "Cuadrado" at bounding box center [1229, 376] width 93 height 33
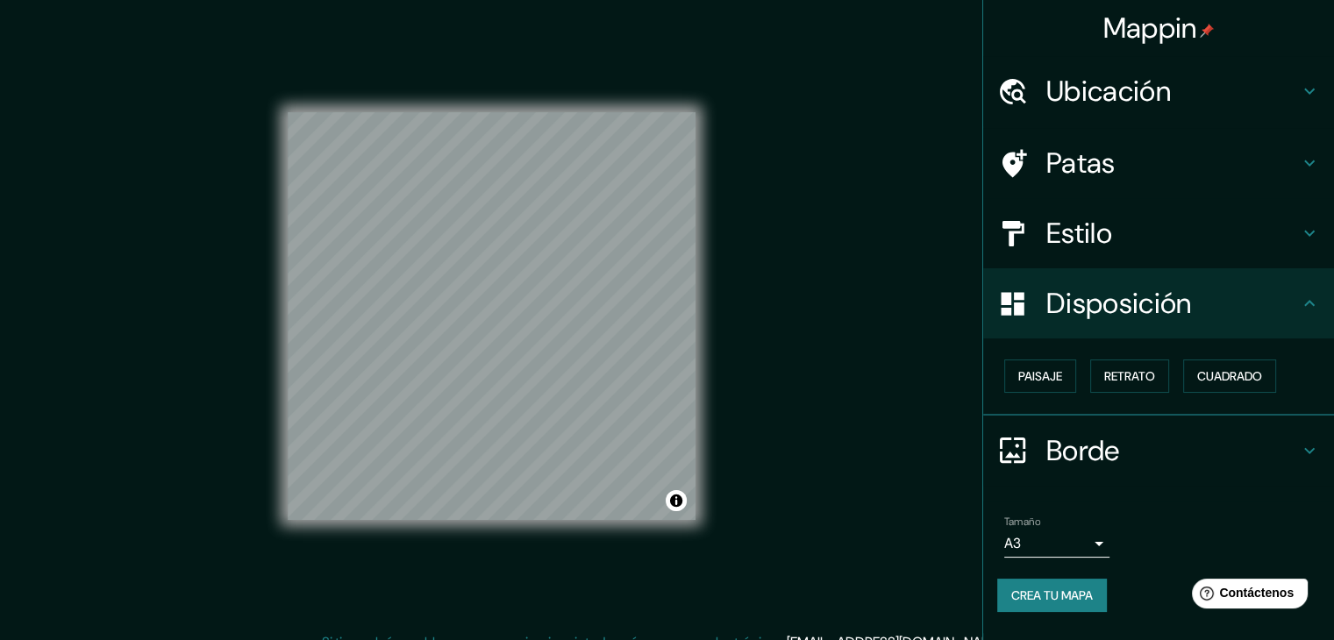
click at [1133, 243] on h4 "Estilo" at bounding box center [1173, 233] width 253 height 35
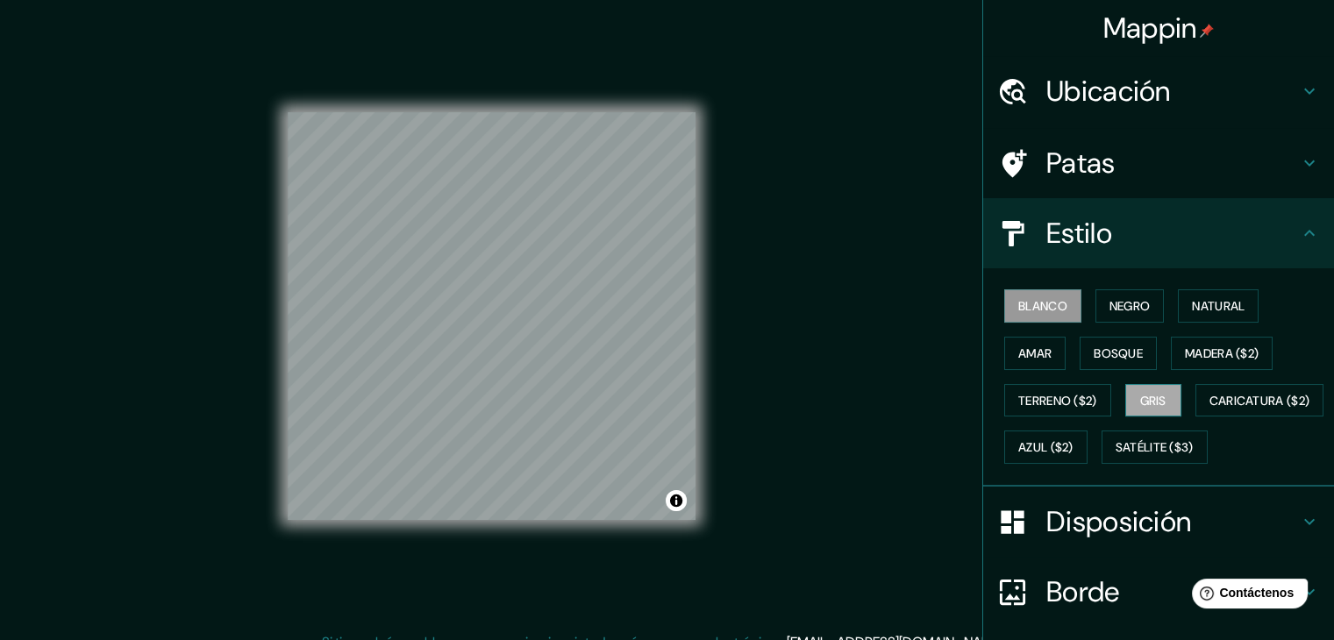
click at [1160, 399] on button "Gris" at bounding box center [1154, 400] width 56 height 33
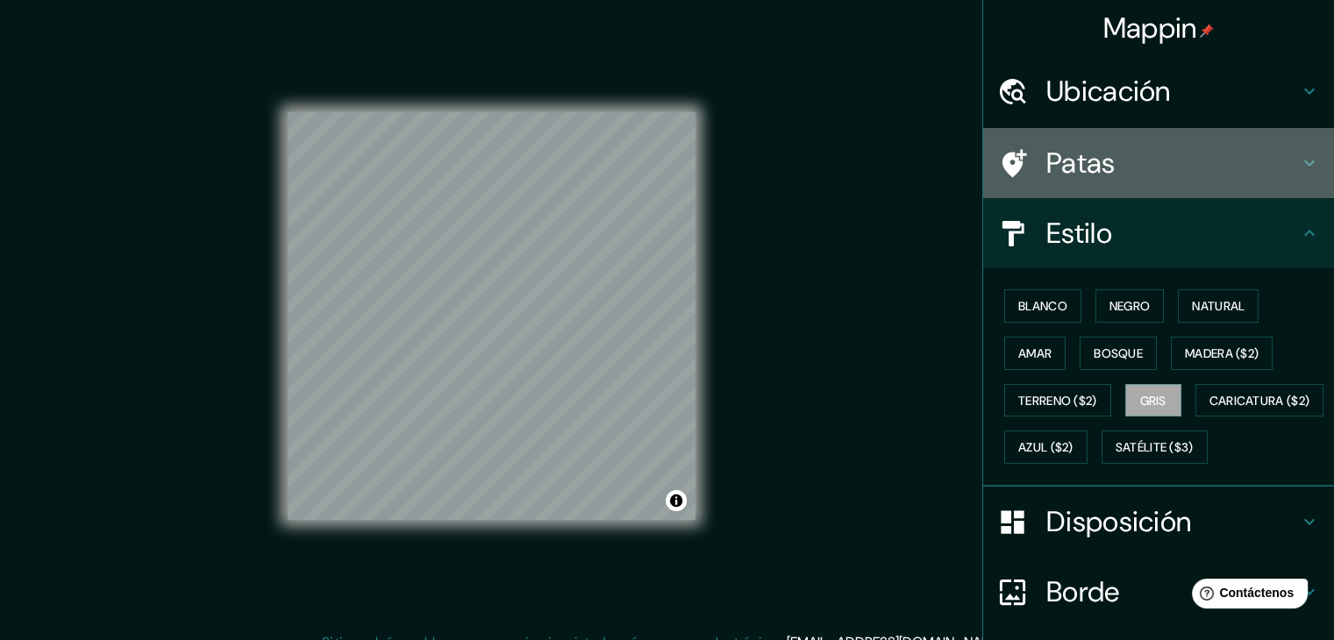
click at [1145, 180] on div "Patas" at bounding box center [1158, 163] width 351 height 70
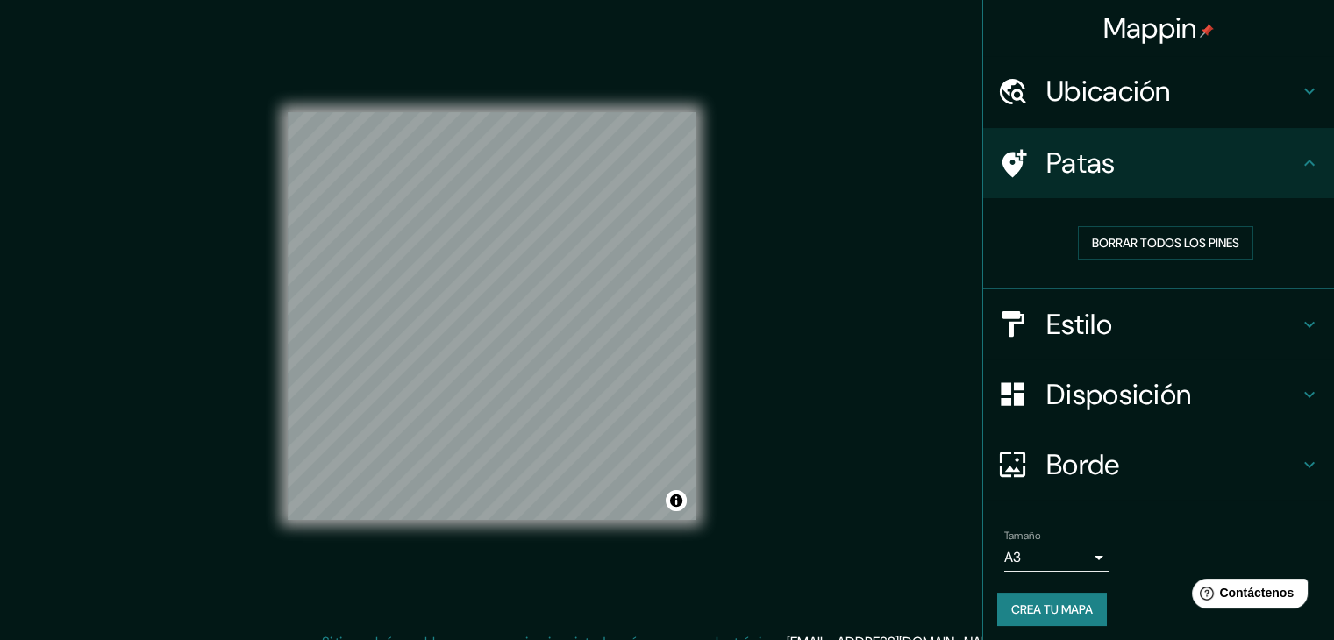
click at [1148, 180] on div "Patas" at bounding box center [1158, 163] width 351 height 70
click at [1110, 247] on font "Borrar todos los pines" at bounding box center [1165, 243] width 147 height 16
click at [1130, 307] on h4 "Estilo" at bounding box center [1173, 324] width 253 height 35
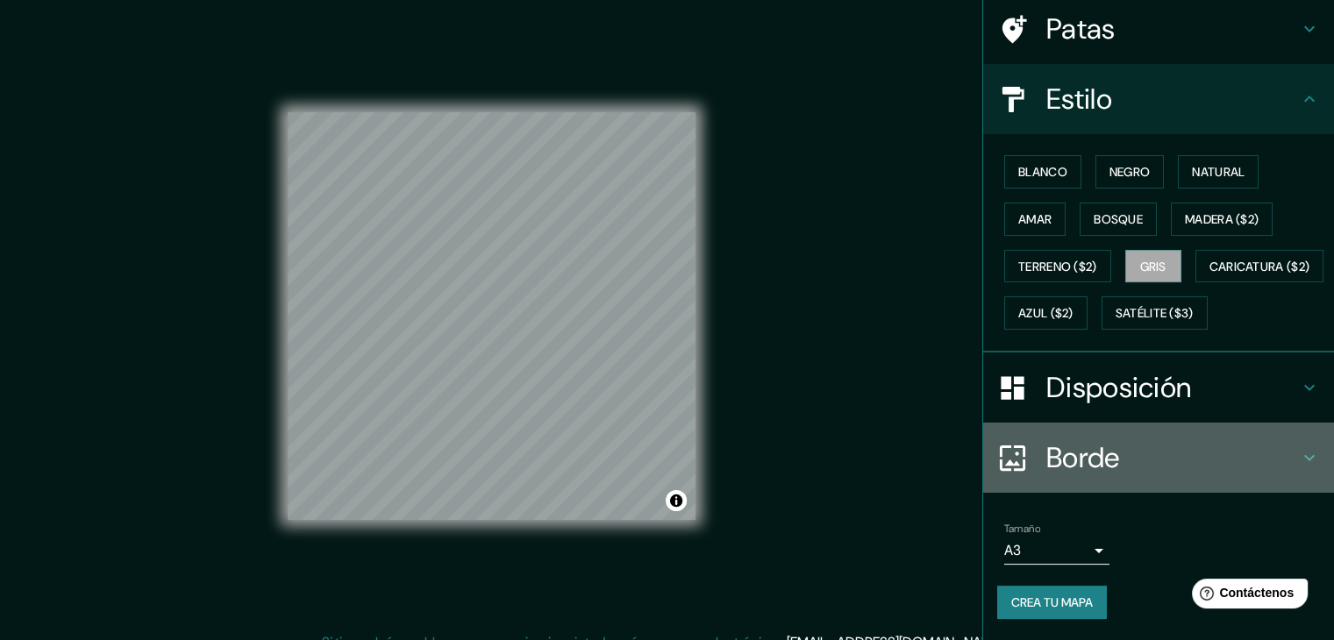
click at [1063, 474] on font "Borde" at bounding box center [1084, 458] width 74 height 37
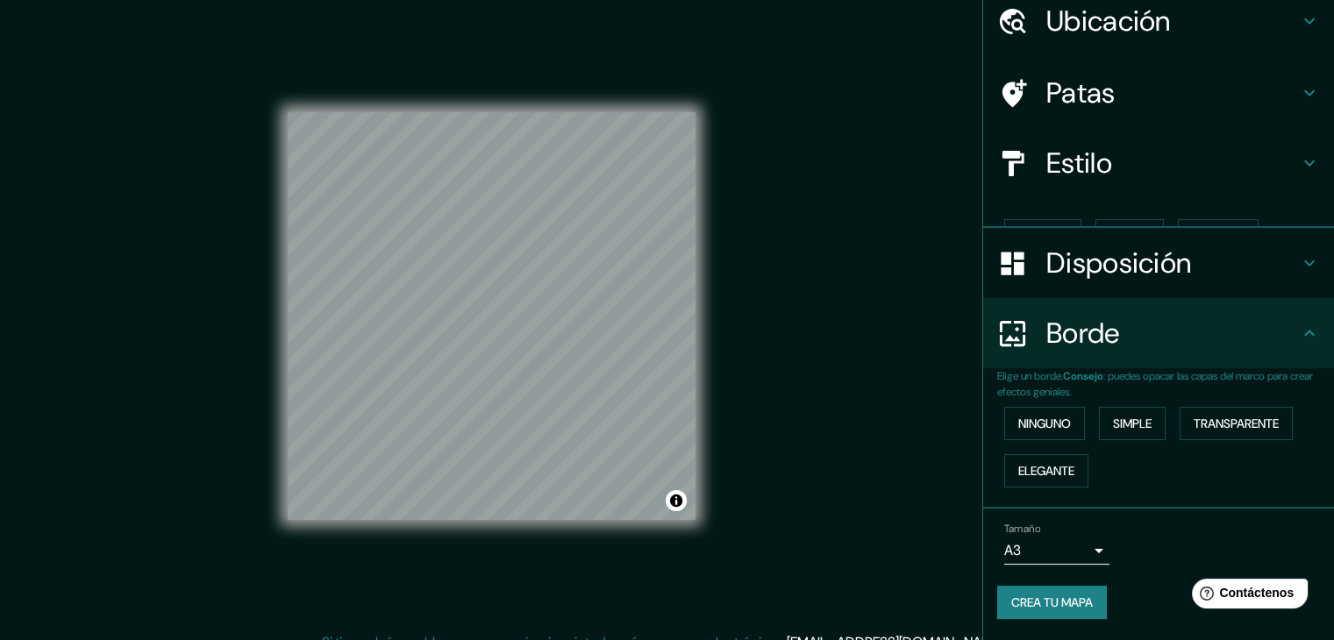
scroll to position [39, 0]
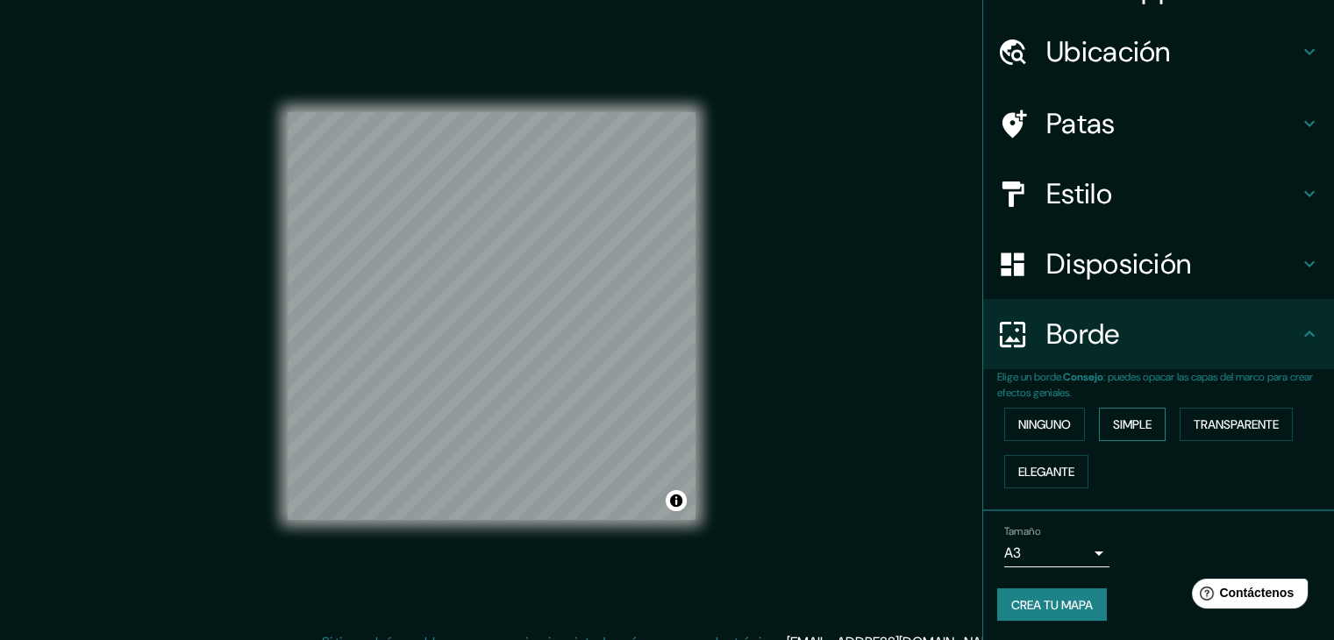
click at [1137, 418] on font "Simple" at bounding box center [1132, 425] width 39 height 16
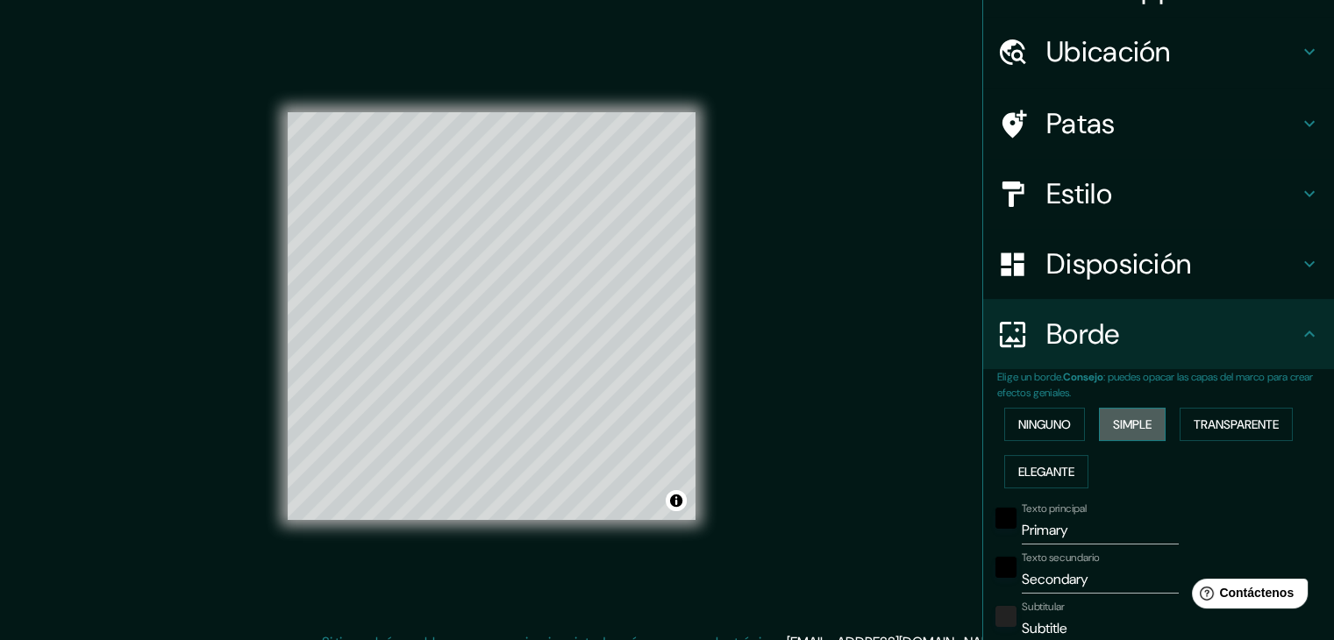
click at [1137, 418] on font "Simple" at bounding box center [1132, 425] width 39 height 16
type input "37"
click at [1043, 420] on font "Ninguno" at bounding box center [1045, 425] width 53 height 16
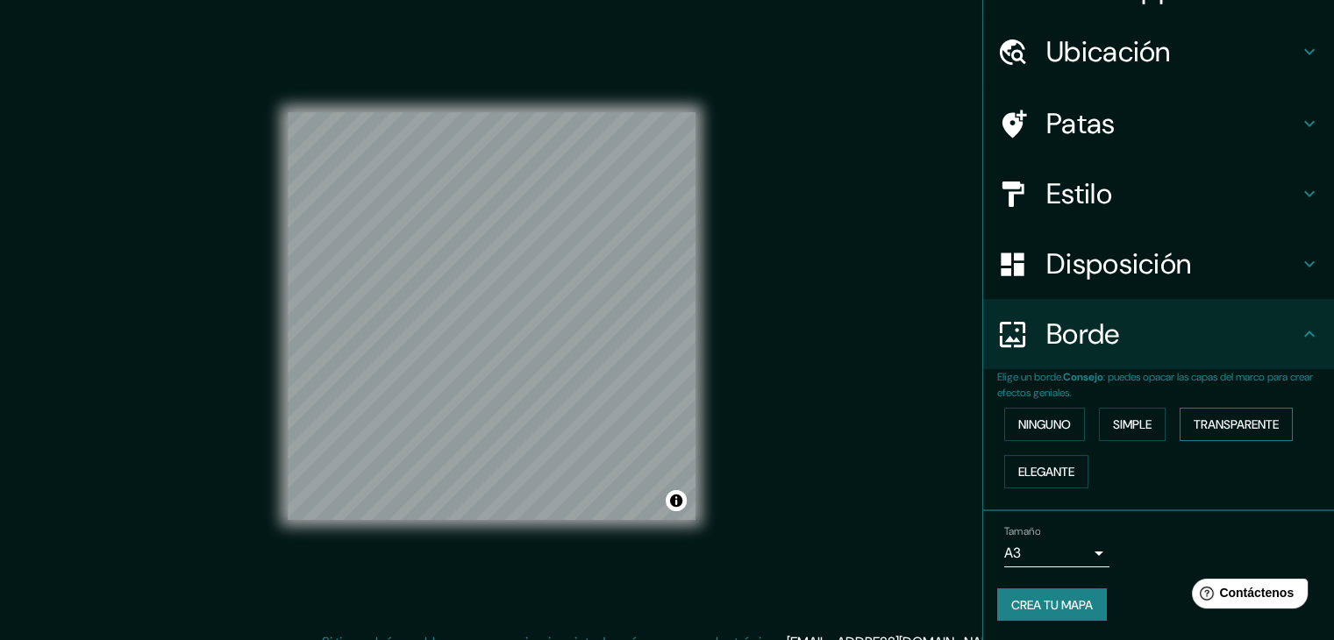
click at [1215, 426] on font "Transparente" at bounding box center [1236, 425] width 85 height 16
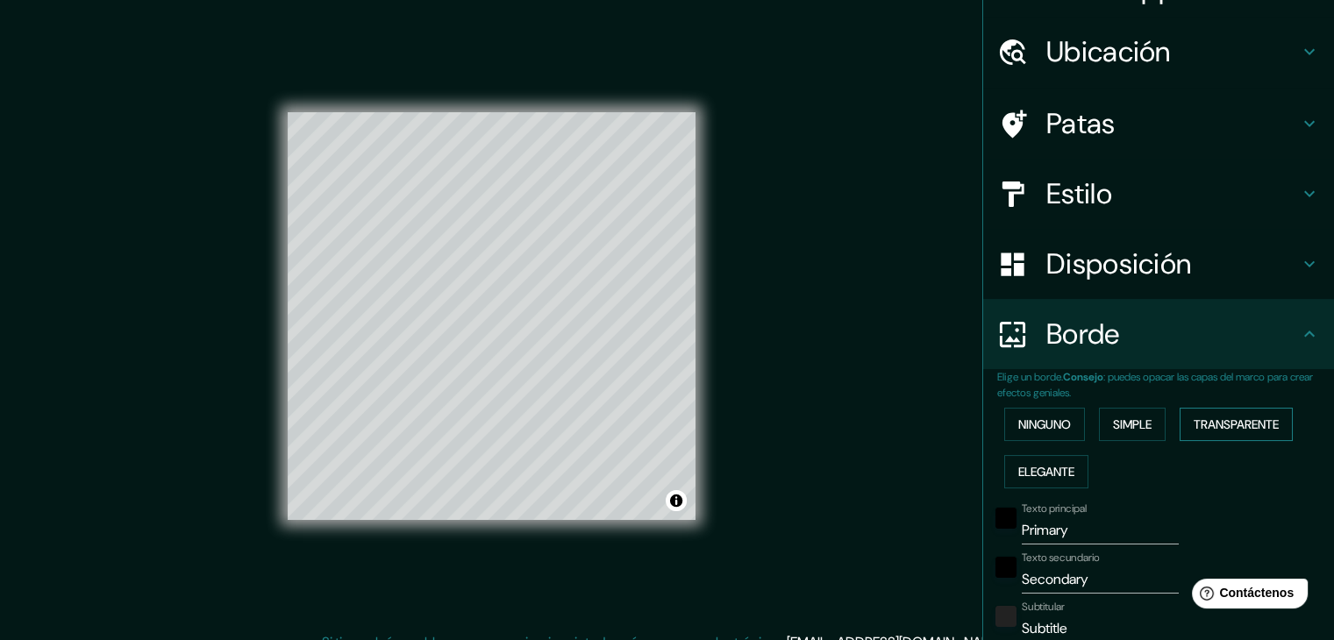
click at [1214, 425] on font "Transparente" at bounding box center [1236, 425] width 85 height 16
type input "223"
type input "37"
click at [1032, 418] on font "Ninguno" at bounding box center [1045, 425] width 53 height 16
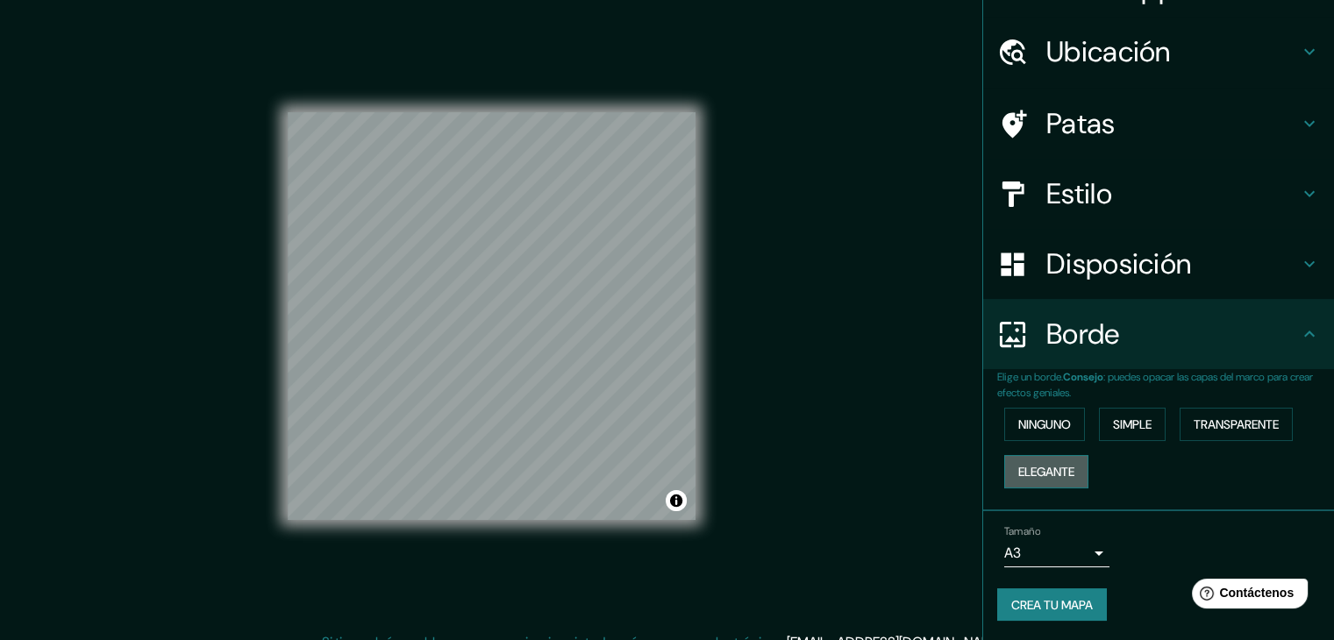
click at [1042, 461] on font "Elegante" at bounding box center [1047, 472] width 56 height 23
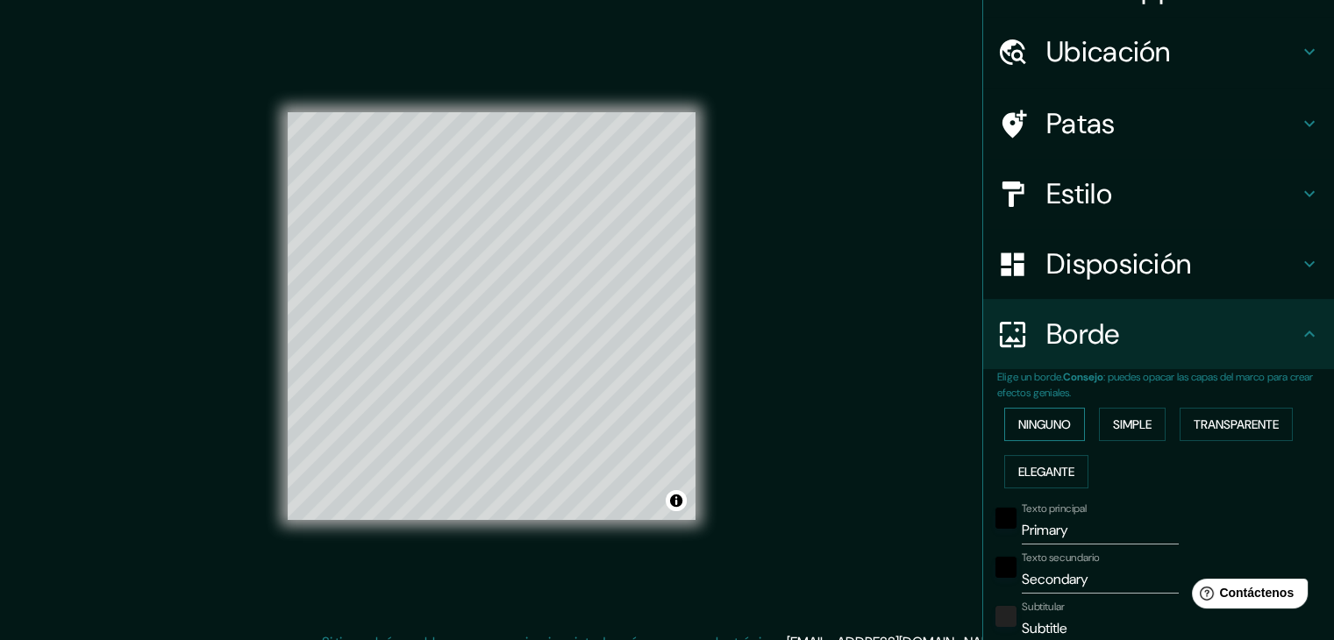
click at [1025, 432] on font "Ninguno" at bounding box center [1045, 424] width 53 height 23
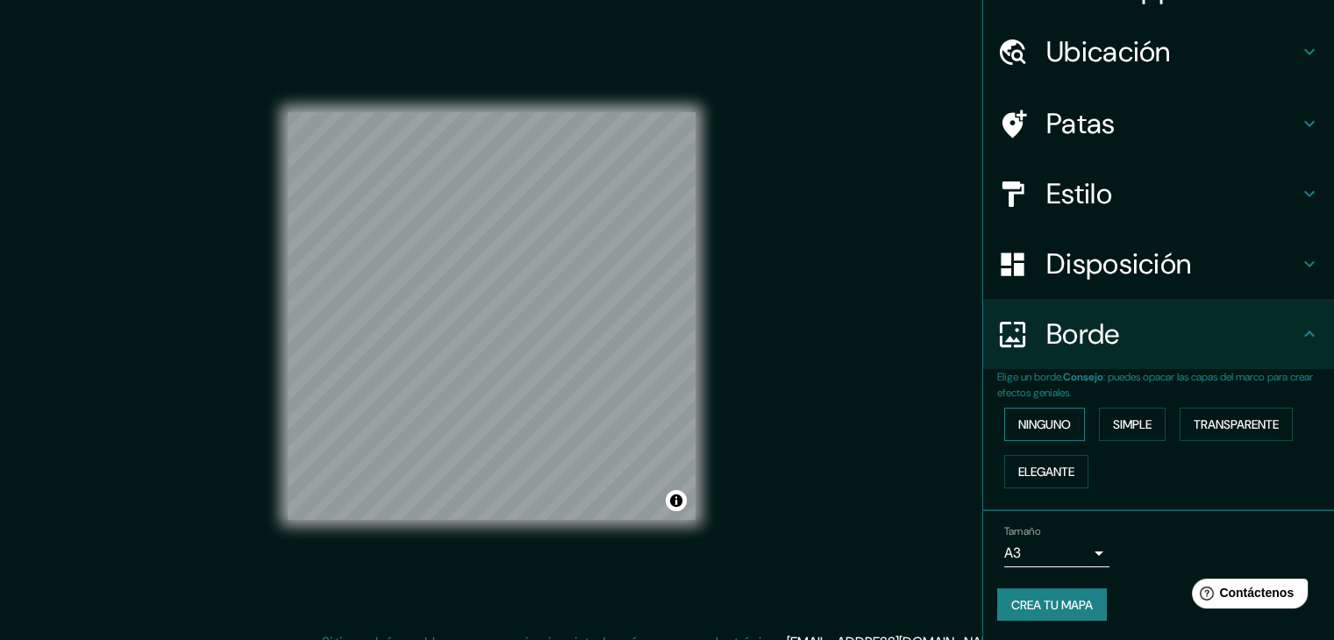
scroll to position [20, 0]
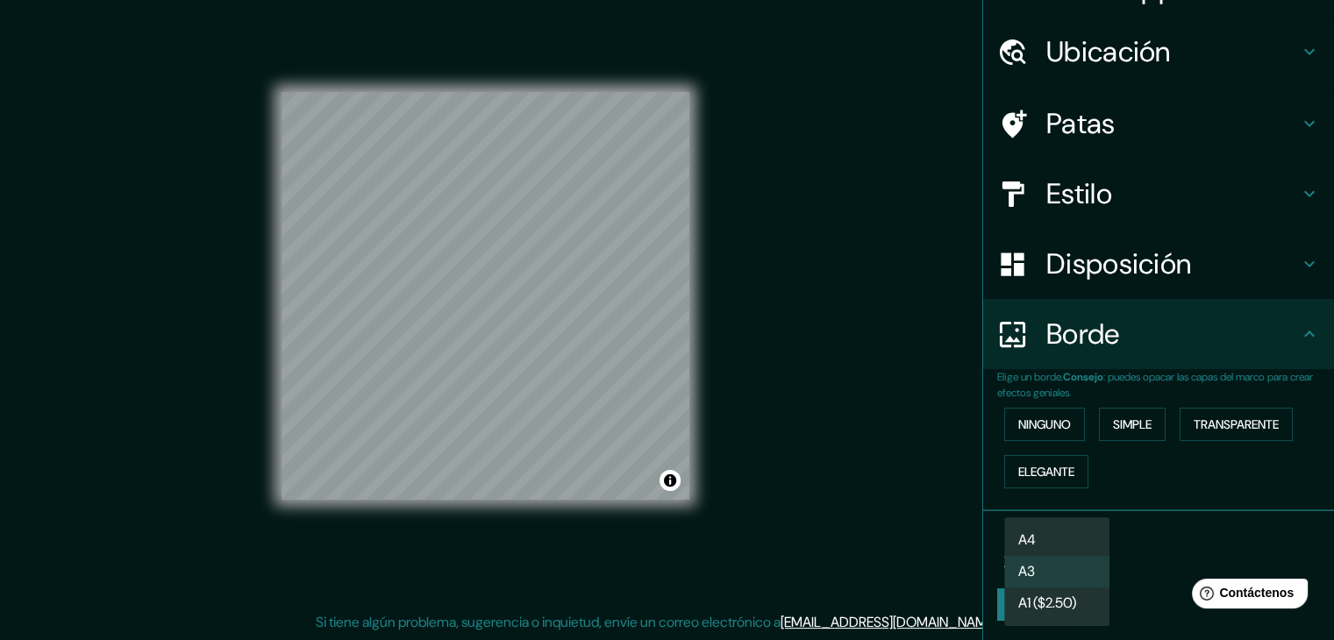
click at [1060, 554] on body "Mappin Ubicación Pasaje [GEOGRAPHIC_DATA], [GEOGRAPHIC_DATA], [GEOGRAPHIC_DATA]…" at bounding box center [667, 300] width 1334 height 640
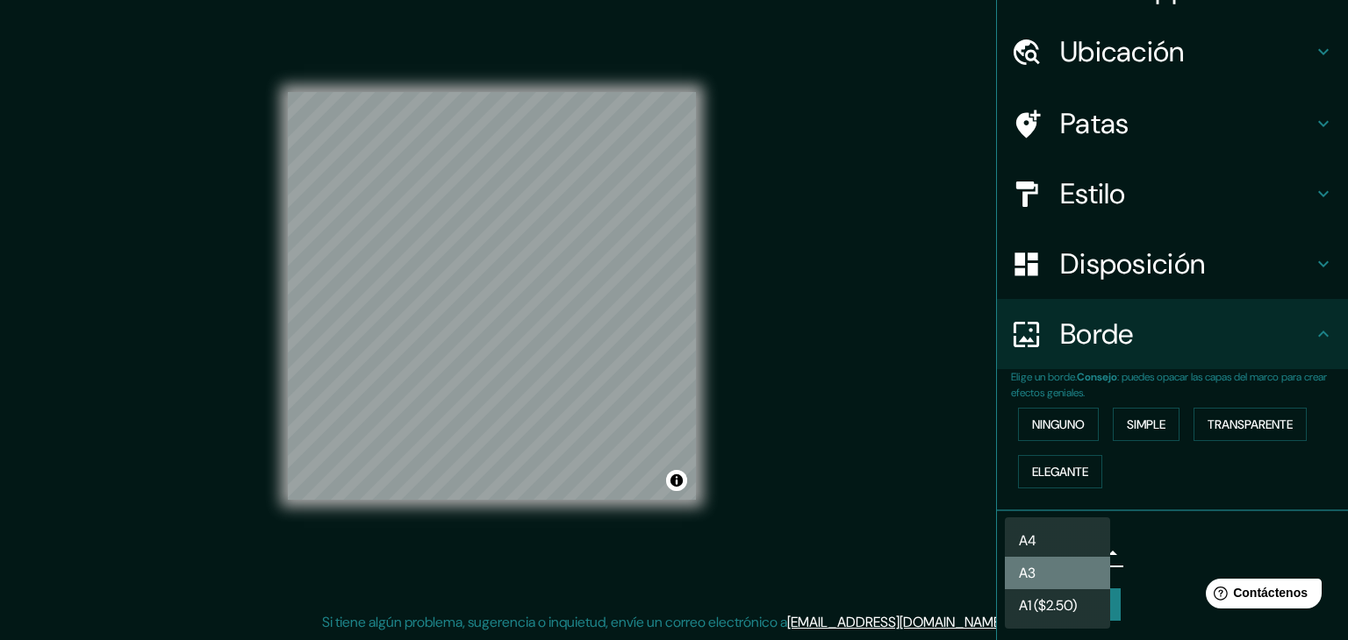
click at [1064, 567] on li "A3" at bounding box center [1057, 573] width 105 height 32
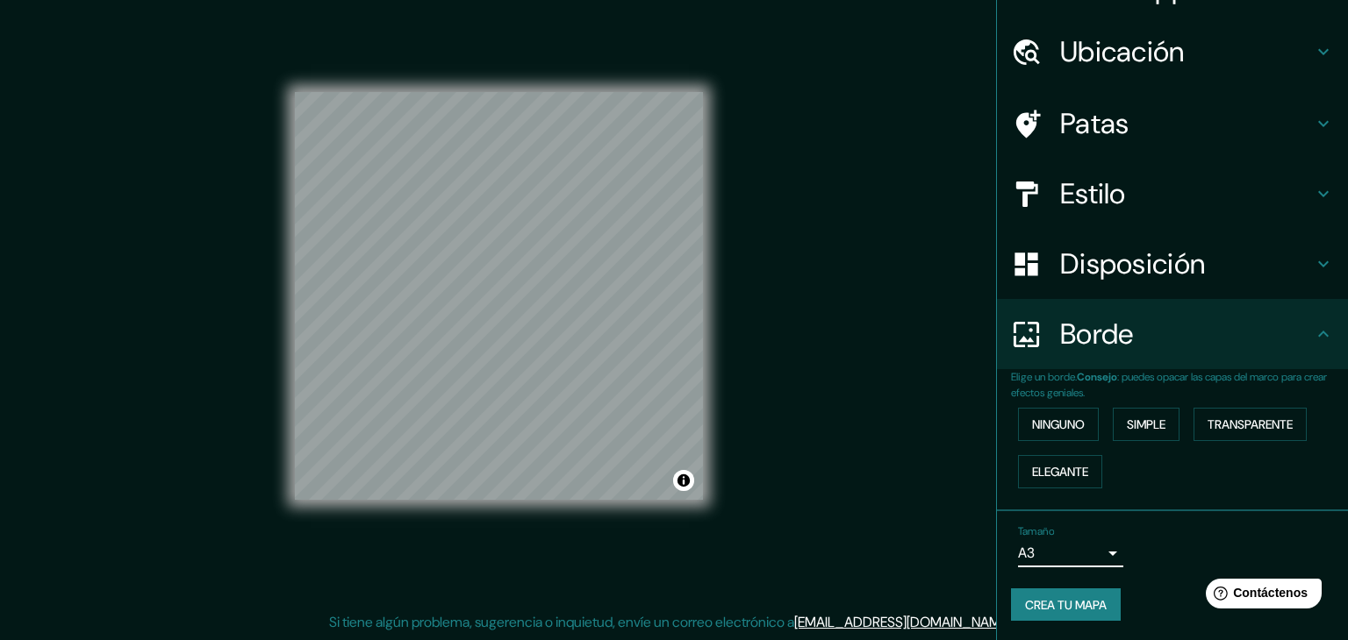
click at [1062, 552] on body "Mappin Ubicación Pasaje [GEOGRAPHIC_DATA], [GEOGRAPHIC_DATA], [GEOGRAPHIC_DATA]…" at bounding box center [674, 300] width 1348 height 640
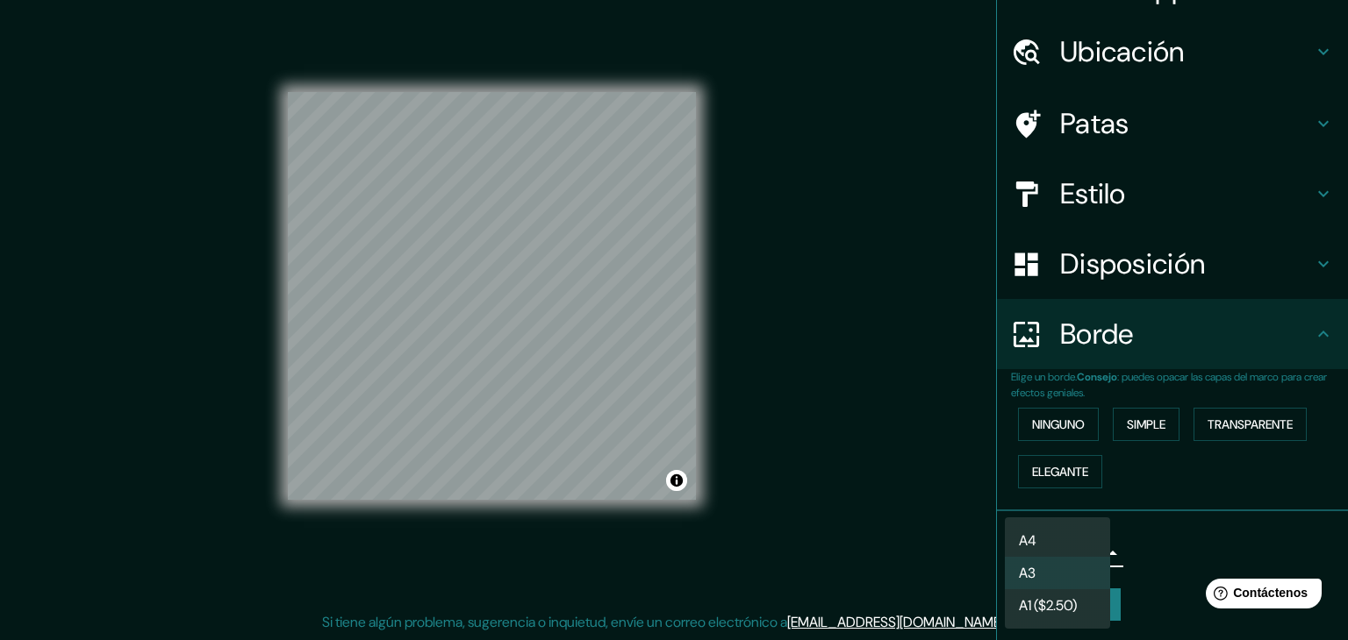
click at [1044, 605] on font "A1 ($2.50)" at bounding box center [1048, 606] width 58 height 18
click at [1028, 542] on body "Mappin Ubicación Pasaje [GEOGRAPHIC_DATA], [GEOGRAPHIC_DATA], [GEOGRAPHIC_DATA]…" at bounding box center [674, 300] width 1348 height 640
click at [1047, 565] on li "A3" at bounding box center [1057, 573] width 105 height 32
type input "a4"
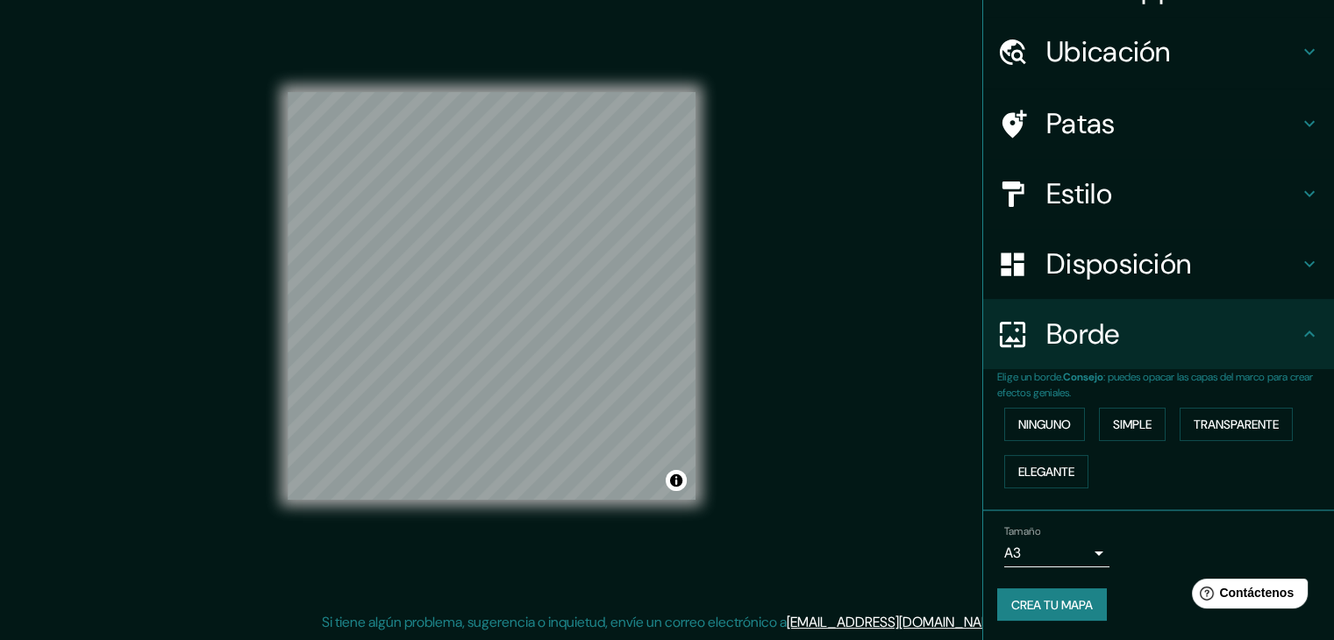
click at [949, 536] on div "Mappin Ubicación Pasaje [GEOGRAPHIC_DATA], [GEOGRAPHIC_DATA], [GEOGRAPHIC_DATA]…" at bounding box center [667, 310] width 1334 height 661
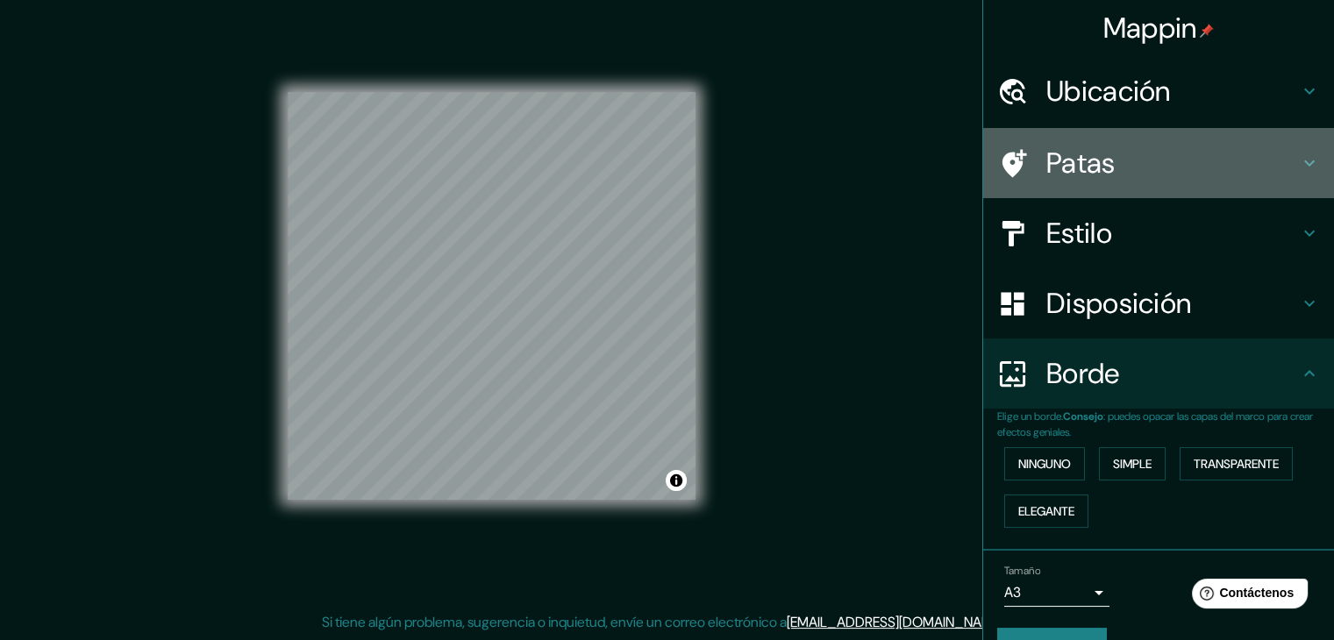
click at [1174, 152] on h4 "Patas" at bounding box center [1173, 163] width 253 height 35
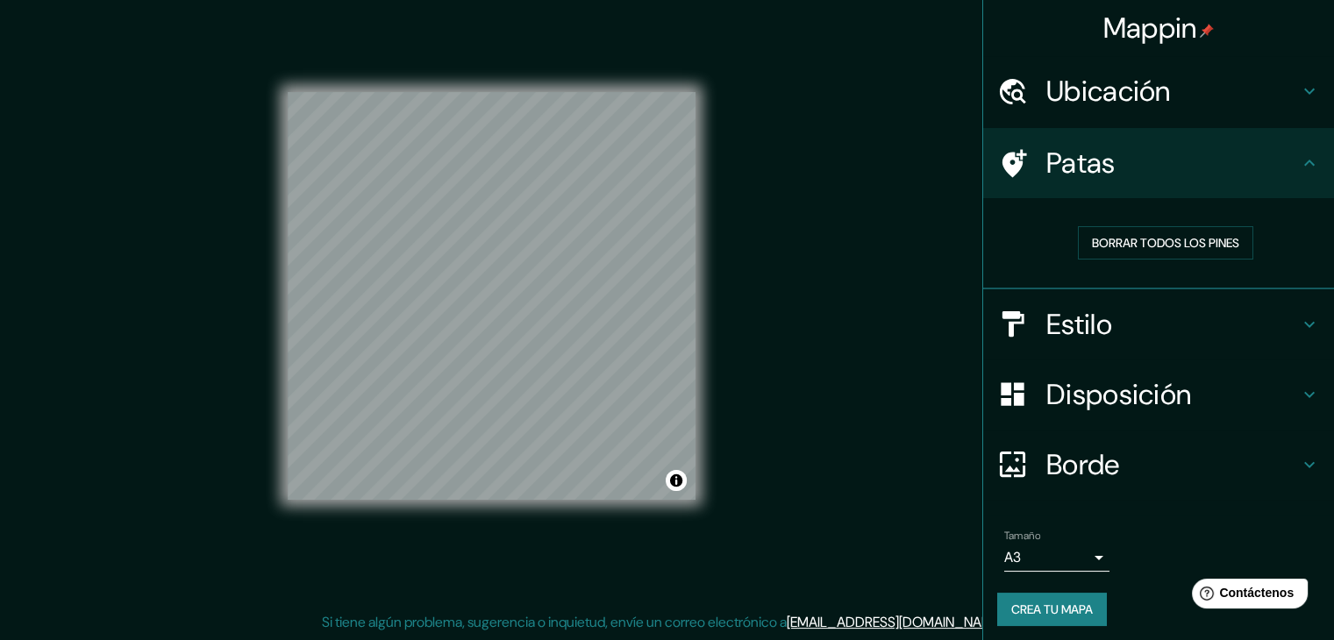
click at [1168, 313] on h4 "Estilo" at bounding box center [1173, 324] width 253 height 35
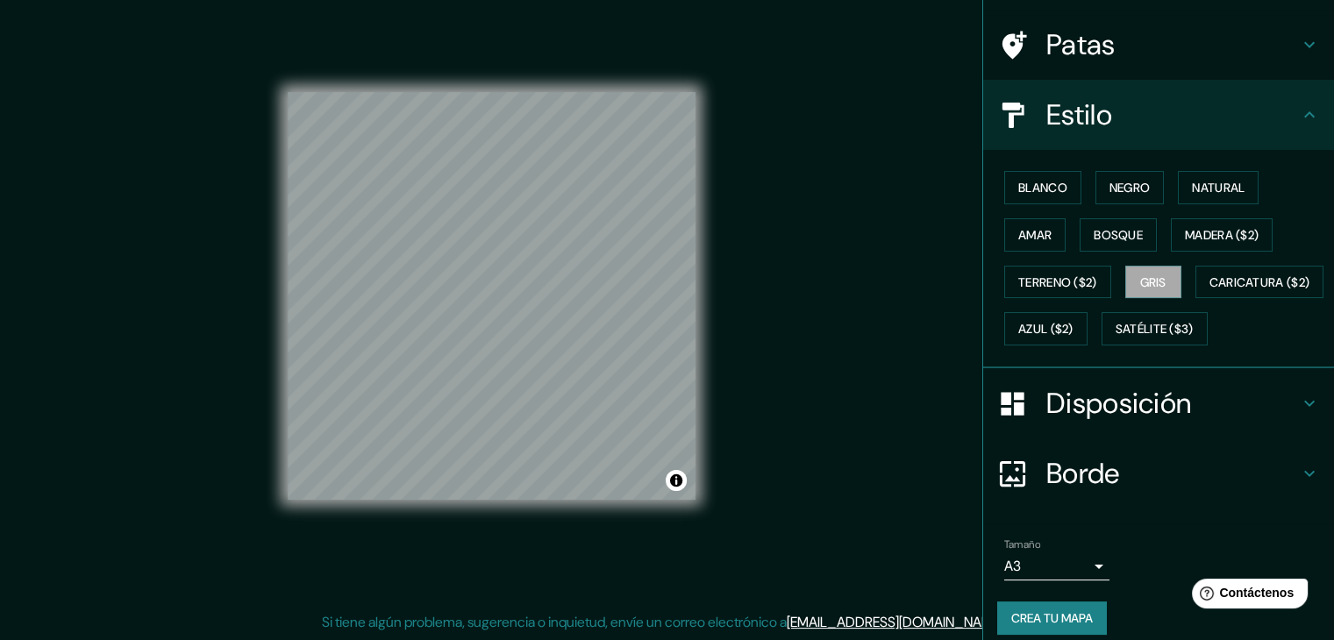
scroll to position [154, 0]
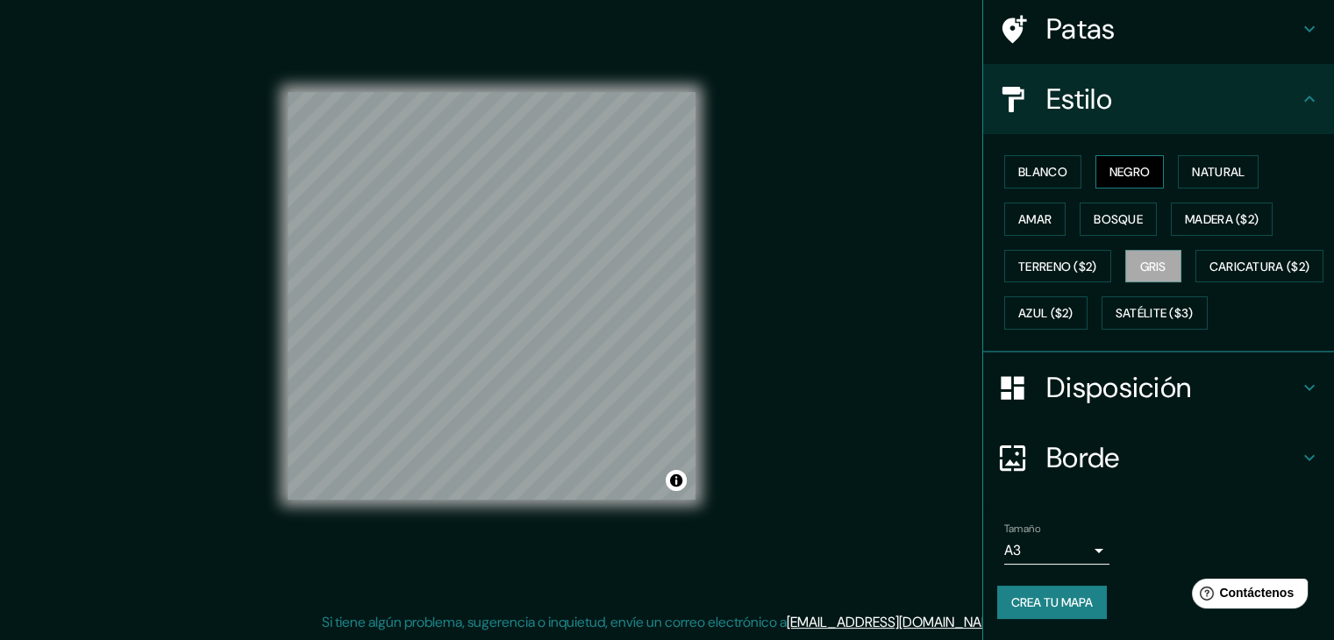
click at [1110, 164] on font "Negro" at bounding box center [1130, 172] width 41 height 16
click at [1046, 164] on font "Blanco" at bounding box center [1043, 172] width 49 height 16
